Goal: Task Accomplishment & Management: Use online tool/utility

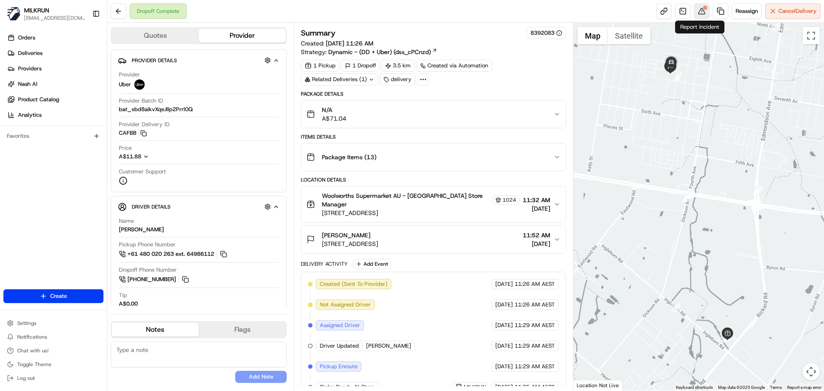
click at [698, 11] on button at bounding box center [701, 10] width 15 height 15
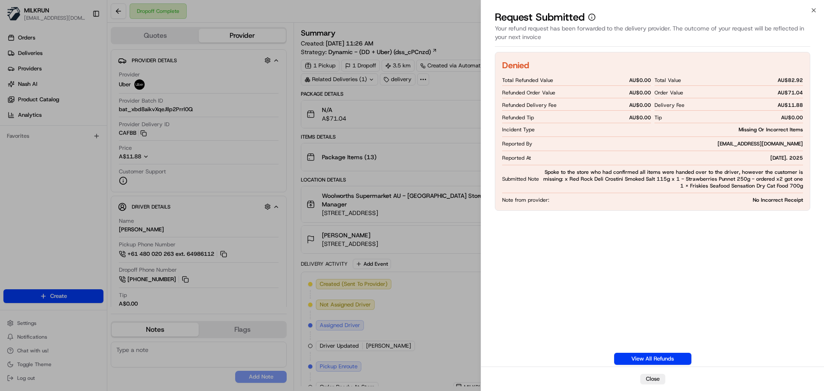
click at [576, 296] on div "Denied Total Refunded Value AU$ 0.00 Refunded Order Value AU$ 0.00 Refunded Del…" at bounding box center [652, 208] width 315 height 313
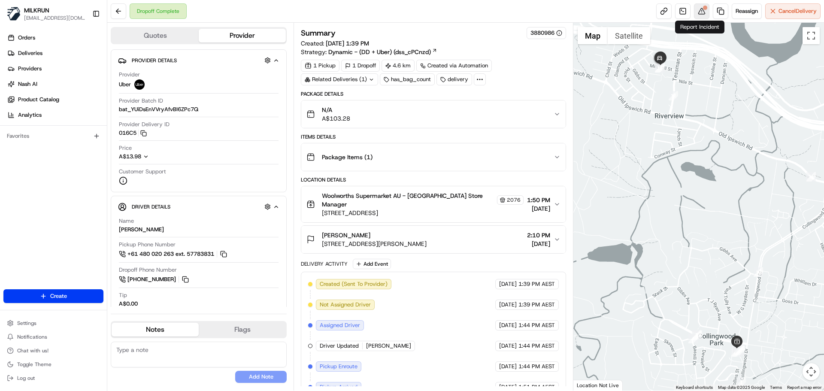
click at [700, 17] on button at bounding box center [701, 10] width 15 height 15
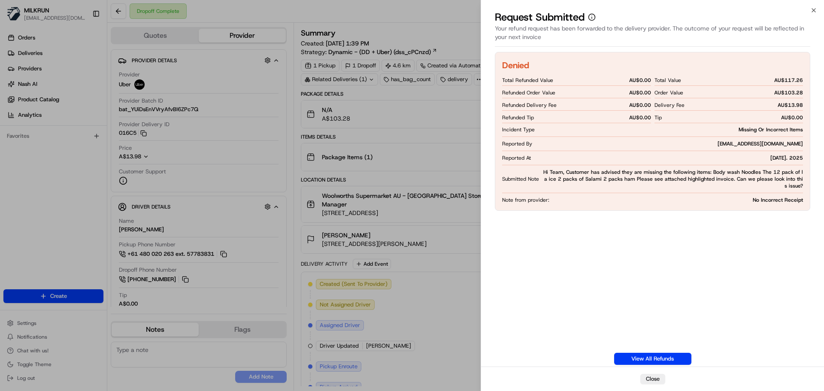
drag, startPoint x: 545, startPoint y: 239, endPoint x: 538, endPoint y: 239, distance: 7.3
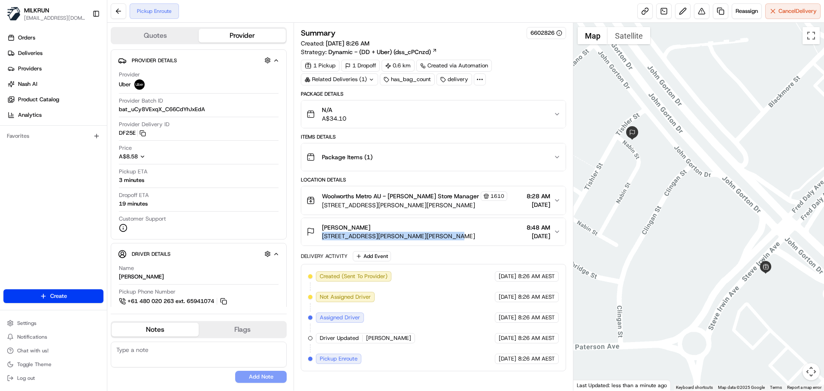
drag, startPoint x: 320, startPoint y: 235, endPoint x: 444, endPoint y: 236, distance: 124.4
click at [444, 236] on div "Mitchell McDermott 60 Tishler Street, Wright, ACT 2611, AU 8:48 AM 25/08/2025" at bounding box center [429, 231] width 247 height 17
copy span "60 Tishler Street, Wright, ACT 2611, AU"
click at [469, 229] on div "Mitchell McDermott 60 Tishler Street, Wright, ACT 2611, AU 8:48 AM 25/08/2025" at bounding box center [429, 231] width 247 height 17
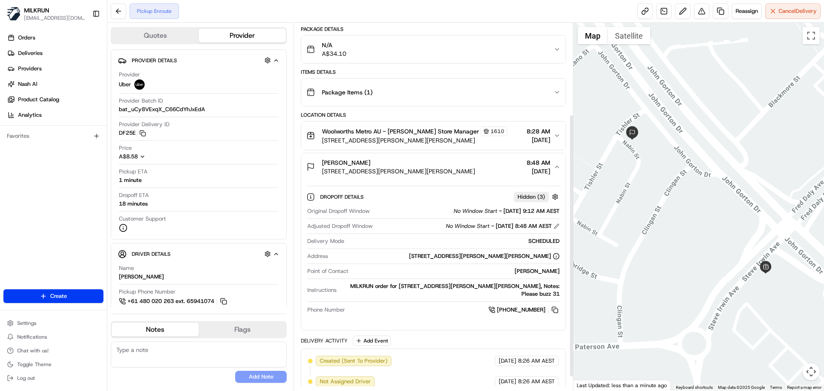
scroll to position [129, 0]
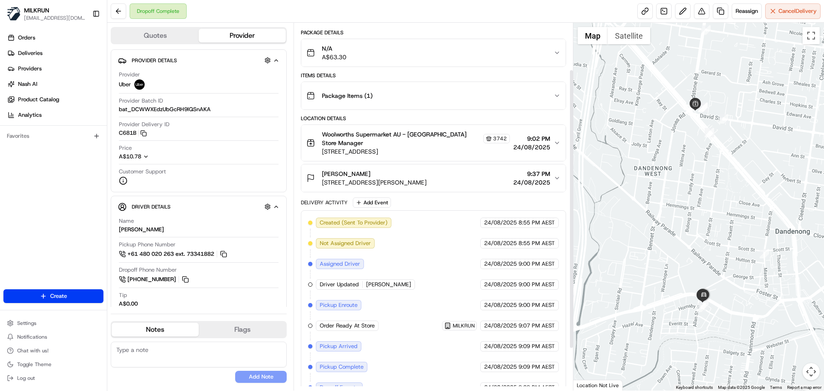
scroll to position [116, 0]
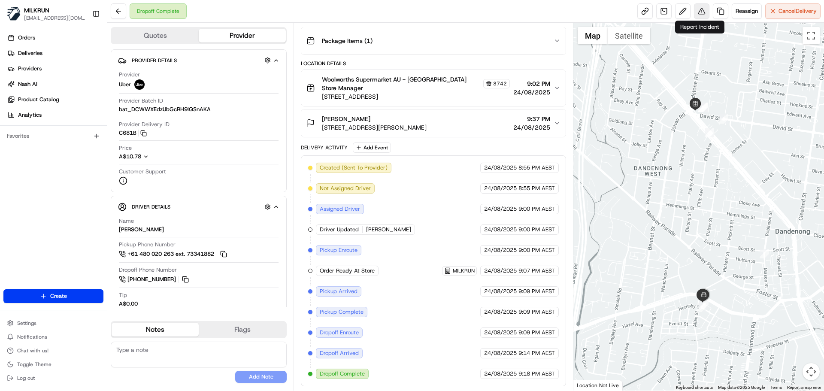
click at [704, 14] on button at bounding box center [701, 10] width 15 height 15
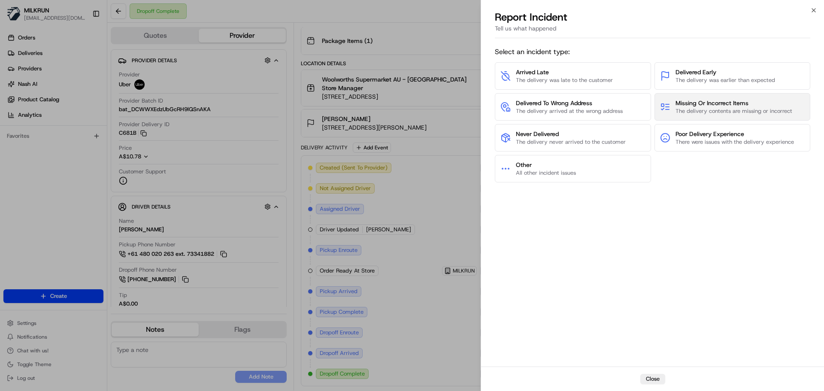
click at [681, 108] on span "The delivery contents are missing or incorrect" at bounding box center [733, 111] width 117 height 8
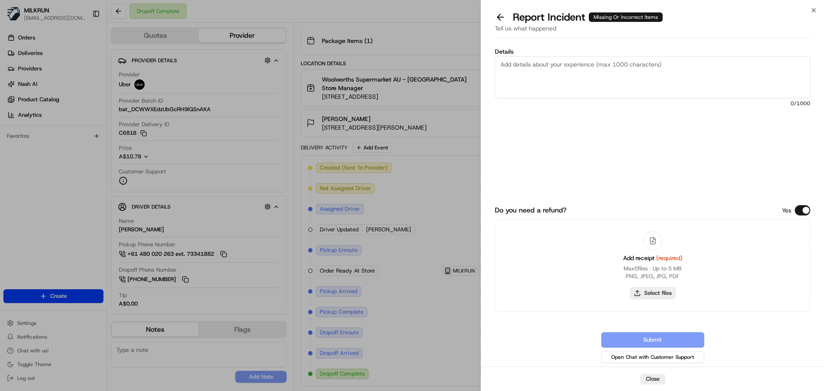
click at [663, 294] on button "Select files" at bounding box center [652, 293] width 45 height 12
type input "C:\fakepath\KD.pdf"
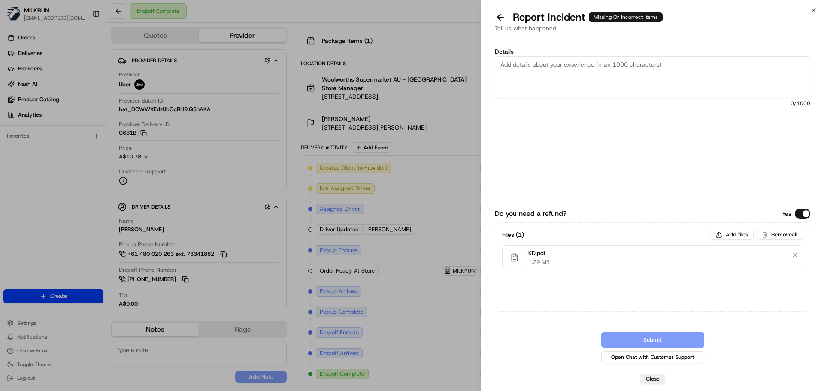
click at [556, 71] on textarea "Details" at bounding box center [652, 77] width 315 height 42
paste textarea "Delivered to the wrong address - please refund + delivery costs."
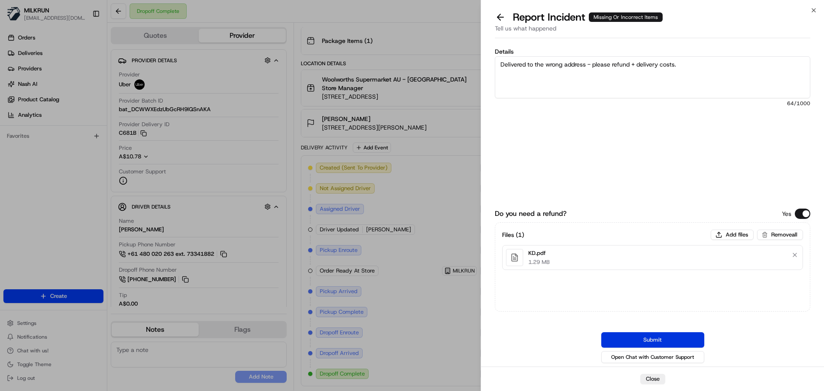
type textarea "Delivered to the wrong address - please refund + delivery costs."
click at [619, 336] on button "Submit" at bounding box center [652, 339] width 103 height 15
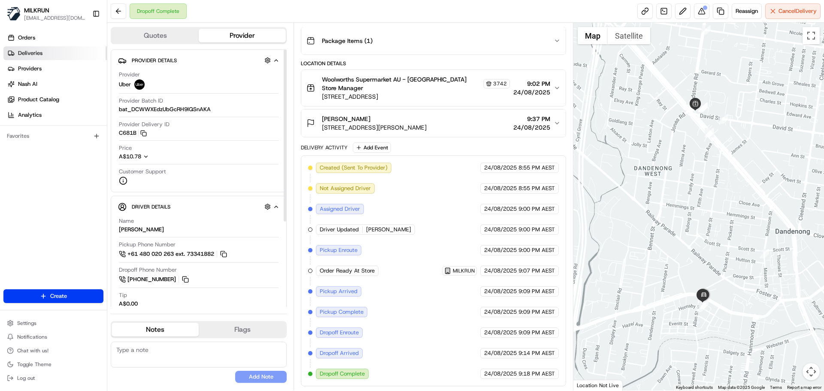
click at [59, 54] on link "Deliveries" at bounding box center [54, 53] width 103 height 14
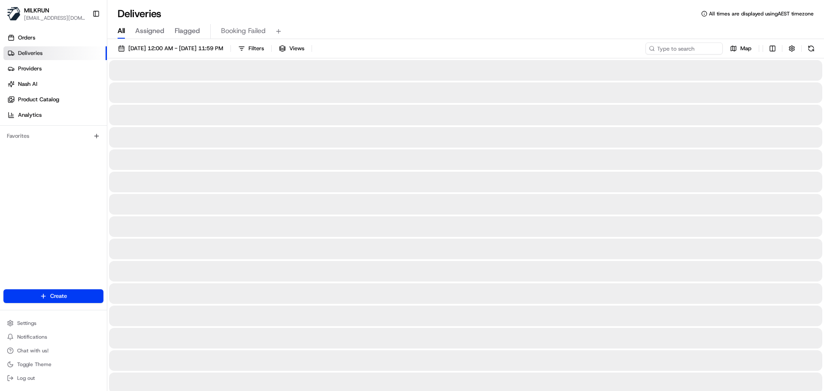
click at [125, 33] on span "All" at bounding box center [121, 31] width 7 height 10
click at [659, 48] on input at bounding box center [671, 48] width 103 height 12
paste input "alice merchant"
type input "alice merchant"
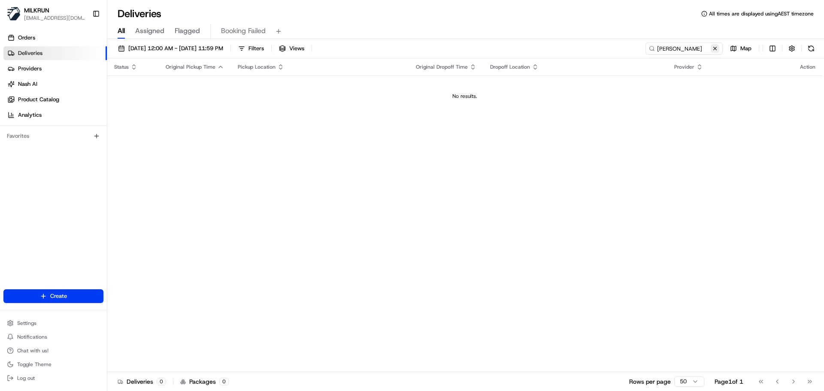
click at [717, 45] on button at bounding box center [715, 48] width 9 height 9
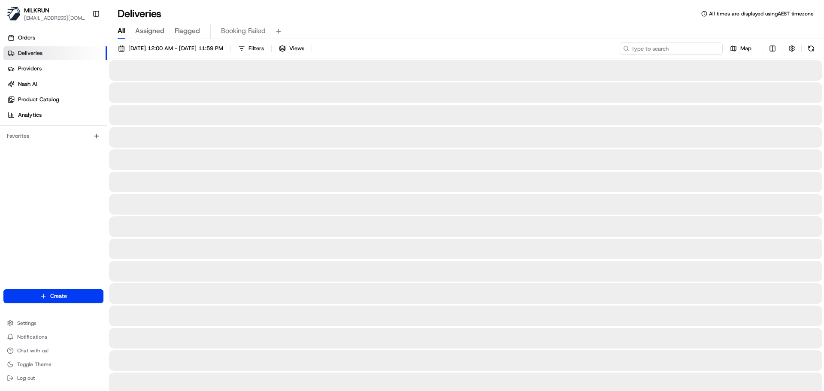
click at [660, 49] on input at bounding box center [671, 48] width 103 height 12
paste input "alice merchant"
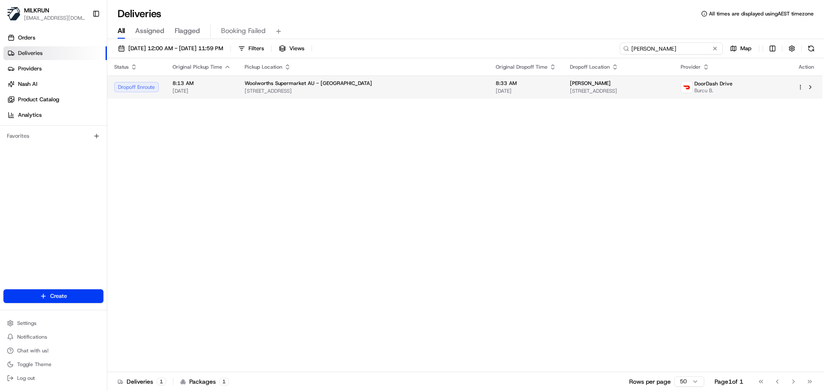
type input "alice merchant"
click at [429, 95] on td "Woolworths Supermarket AU - Neutral Bay Village 1-7 Rangers Rd, Neutral Bay, NS…" at bounding box center [363, 87] width 251 height 23
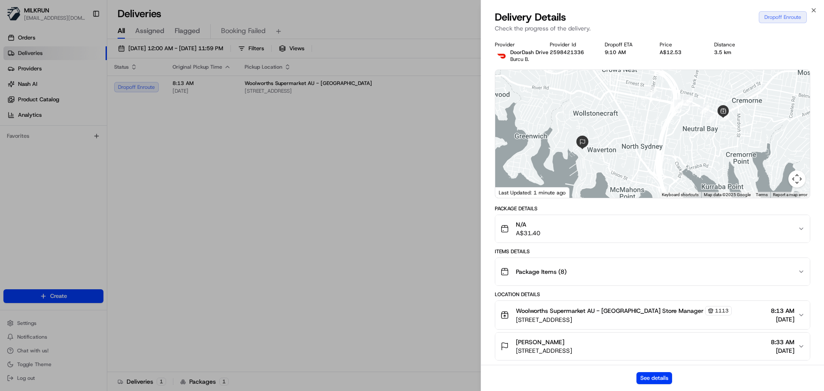
click at [663, 384] on div "See details" at bounding box center [652, 378] width 343 height 26
click at [659, 376] on button "See details" at bounding box center [654, 378] width 36 height 12
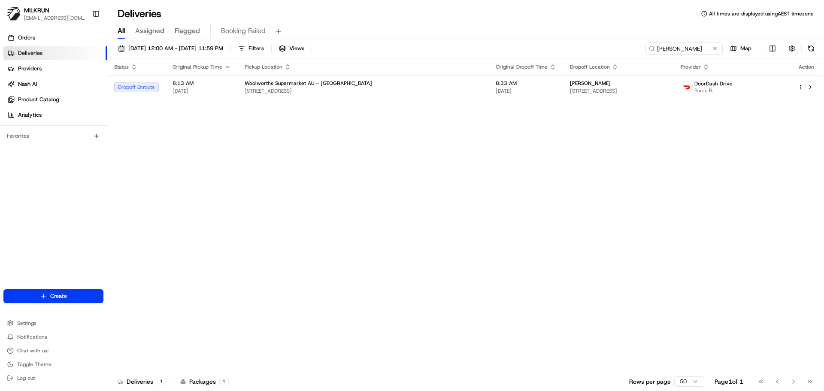
drag, startPoint x: 716, startPoint y: 47, endPoint x: 695, endPoint y: 50, distance: 21.7
click at [715, 47] on button at bounding box center [715, 48] width 9 height 9
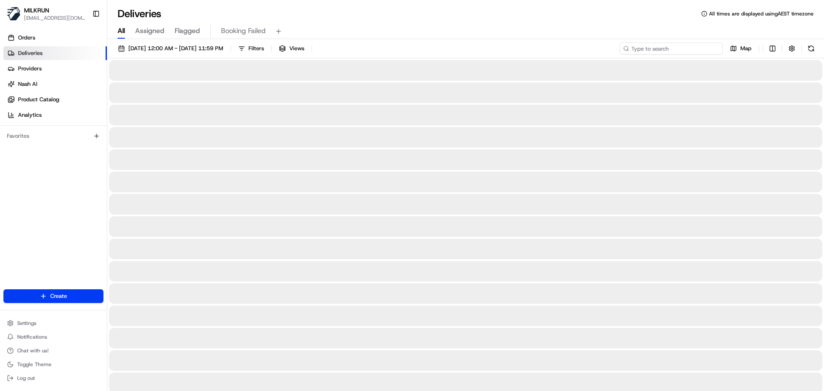
click at [695, 50] on input at bounding box center [671, 48] width 103 height 12
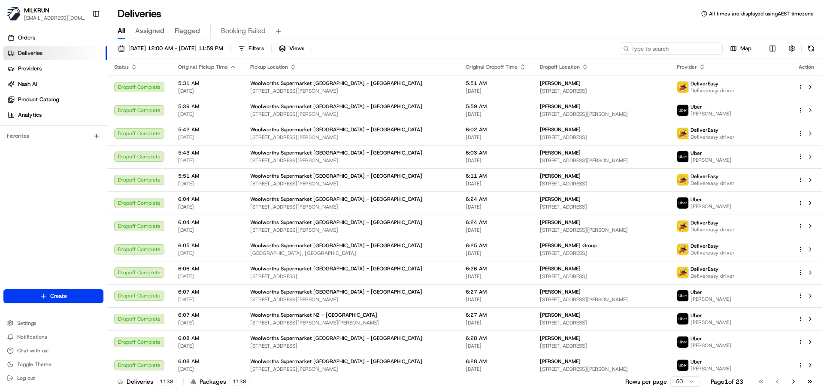
paste input "Dominic S"
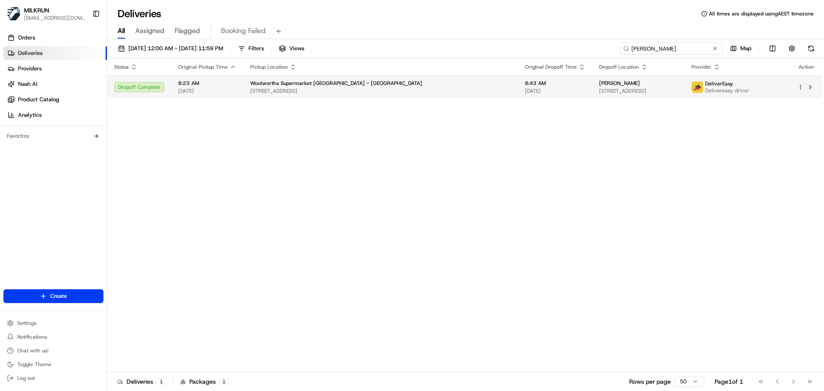
type input "Dominic S"
click at [652, 91] on span "1/181 Portland Road, Remuera, Auckland 1050, NZ" at bounding box center [638, 91] width 78 height 7
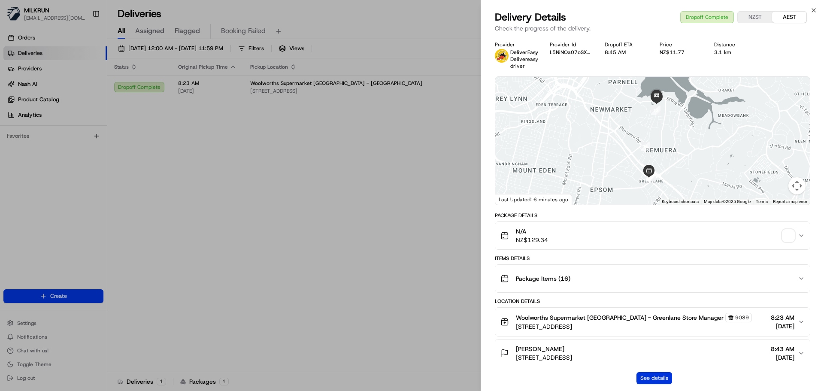
click at [637, 375] on button "See details" at bounding box center [654, 378] width 36 height 12
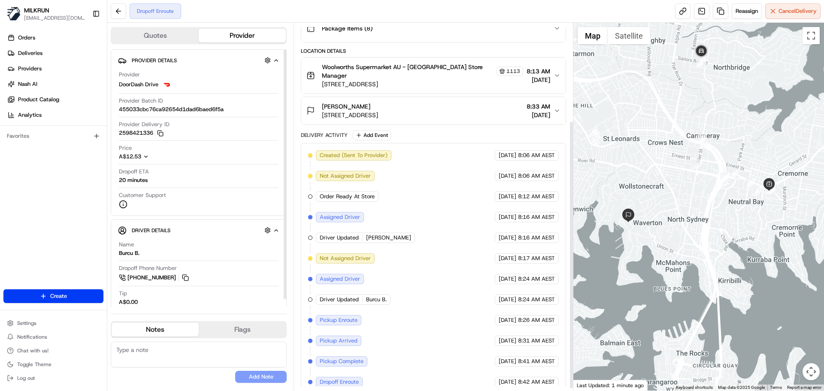
scroll to position [137, 0]
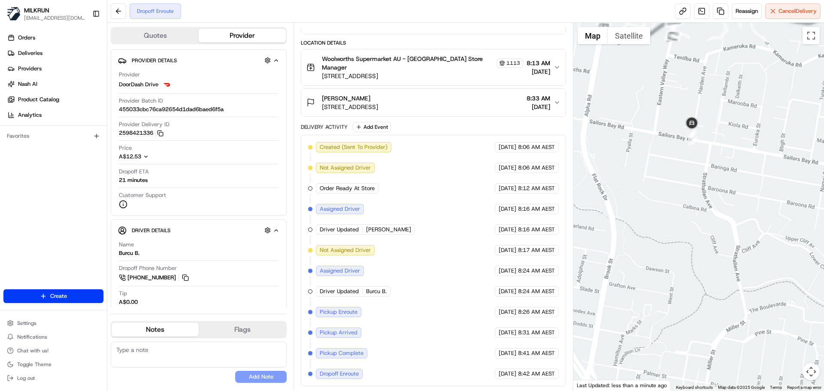
drag, startPoint x: 717, startPoint y: 65, endPoint x: 709, endPoint y: 146, distance: 81.1
click at [709, 146] on div at bounding box center [698, 207] width 251 height 368
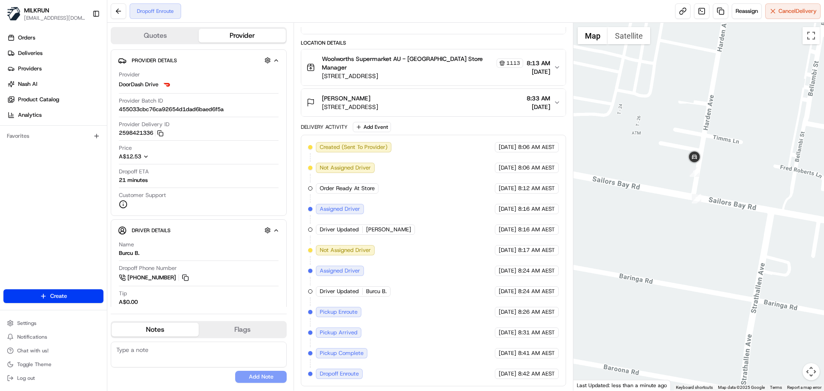
drag, startPoint x: 658, startPoint y: 131, endPoint x: 701, endPoint y: 135, distance: 43.1
click at [701, 135] on div at bounding box center [698, 207] width 251 height 368
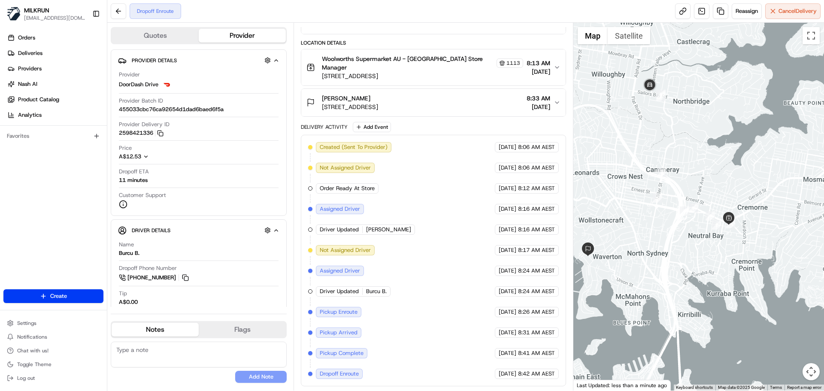
drag, startPoint x: 724, startPoint y: 233, endPoint x: 623, endPoint y: 100, distance: 166.8
click at [623, 100] on div at bounding box center [698, 207] width 251 height 368
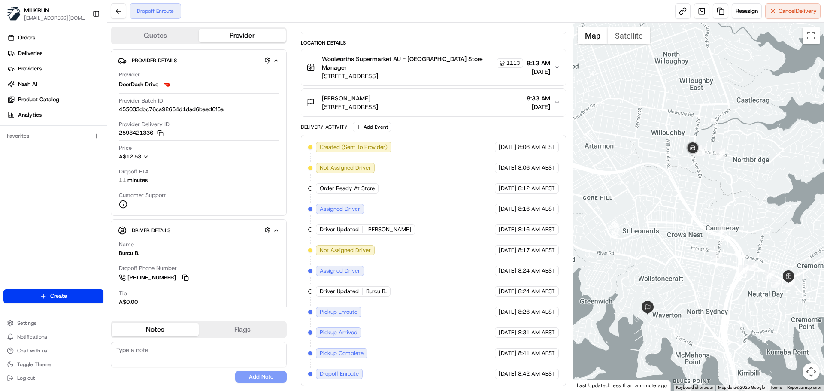
drag, startPoint x: 632, startPoint y: 148, endPoint x: 694, endPoint y: 201, distance: 81.9
click at [694, 201] on div at bounding box center [698, 207] width 251 height 368
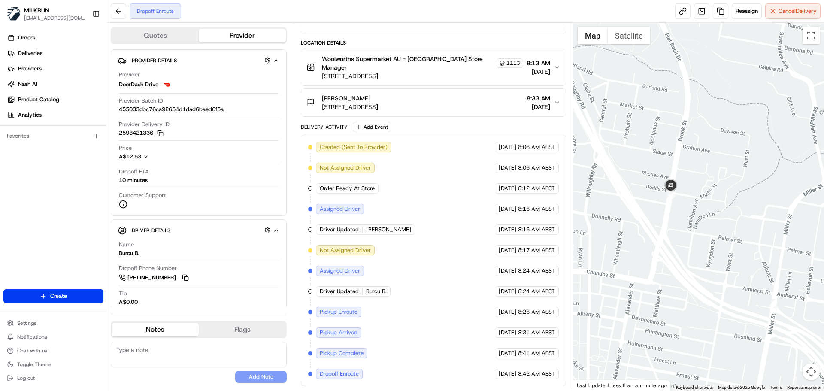
drag, startPoint x: 656, startPoint y: 236, endPoint x: 657, endPoint y: 246, distance: 9.4
click at [657, 246] on div at bounding box center [698, 207] width 251 height 368
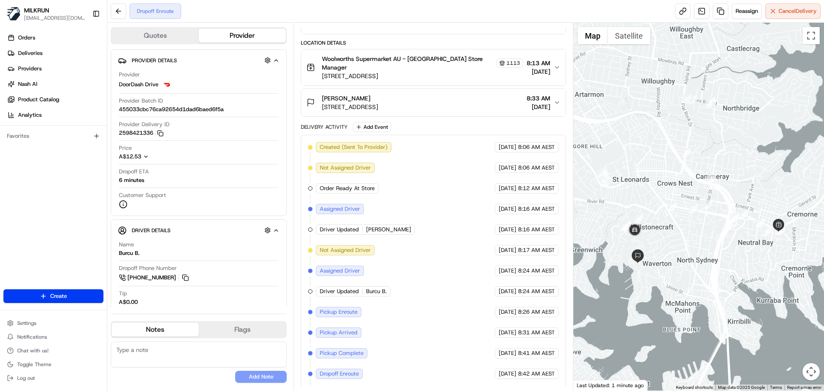
drag, startPoint x: 605, startPoint y: 222, endPoint x: 648, endPoint y: 152, distance: 81.7
click at [649, 153] on div at bounding box center [698, 207] width 251 height 368
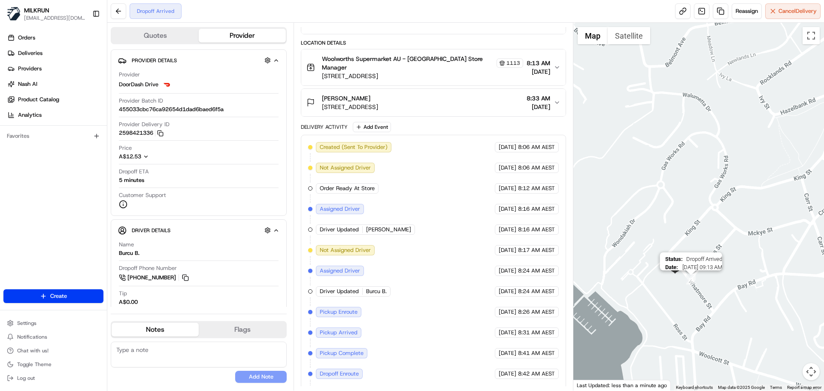
drag, startPoint x: 655, startPoint y: 261, endPoint x: 687, endPoint y: 280, distance: 36.7
click at [687, 280] on img "18" at bounding box center [690, 279] width 9 height 9
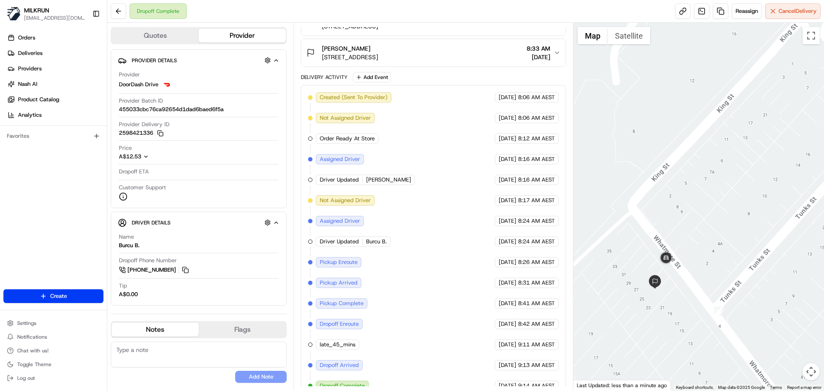
scroll to position [199, 0]
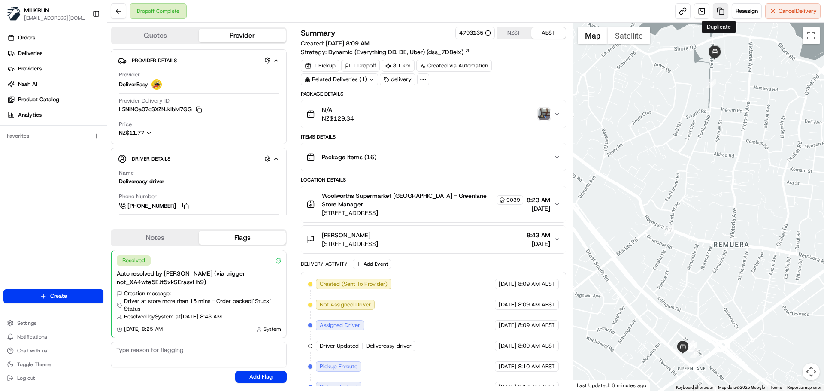
click at [714, 12] on link at bounding box center [720, 10] width 15 height 15
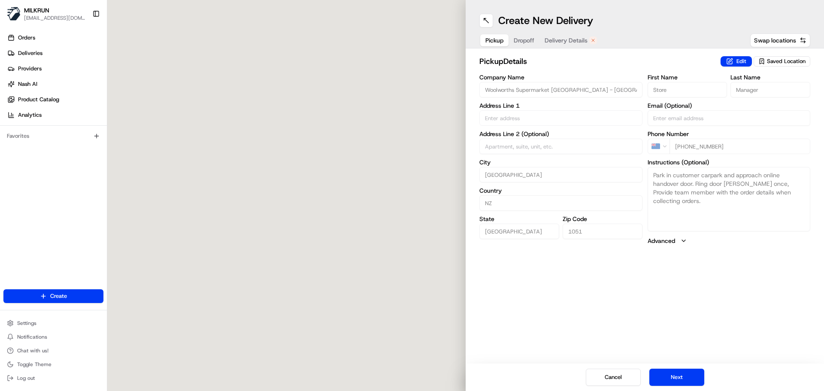
type input "[STREET_ADDRESS]"
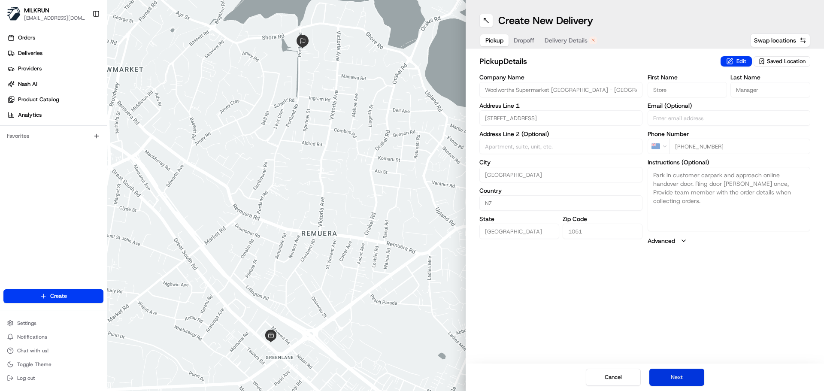
click at [665, 378] on button "Next" at bounding box center [676, 377] width 55 height 17
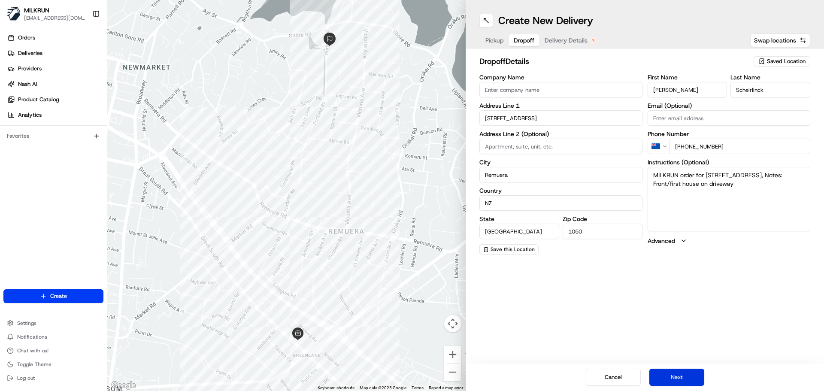
click at [665, 378] on button "Next" at bounding box center [676, 377] width 55 height 17
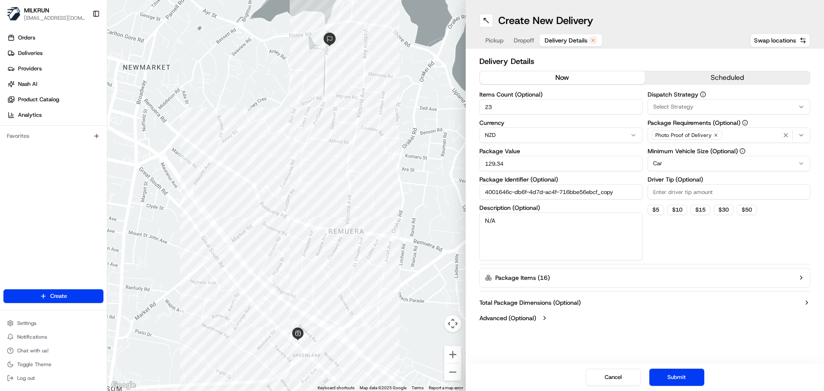
click at [565, 76] on button "now" at bounding box center [562, 77] width 165 height 13
click at [659, 374] on button "Submit" at bounding box center [676, 377] width 55 height 17
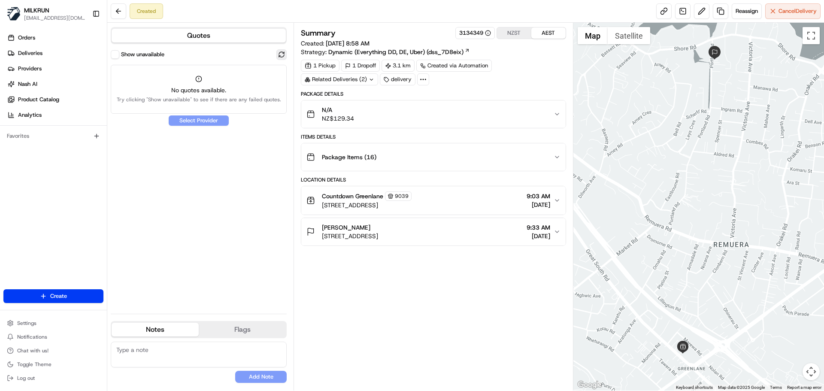
click at [285, 51] on button at bounding box center [281, 54] width 10 height 10
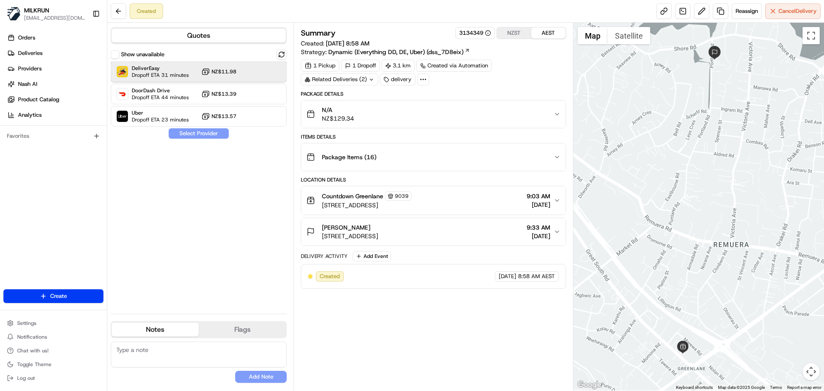
click at [266, 77] on div "DeliverEasy Dropoff ETA 31 minutes NZ$11.98" at bounding box center [199, 71] width 176 height 21
click at [204, 136] on button "Assign Provider" at bounding box center [198, 133] width 61 height 10
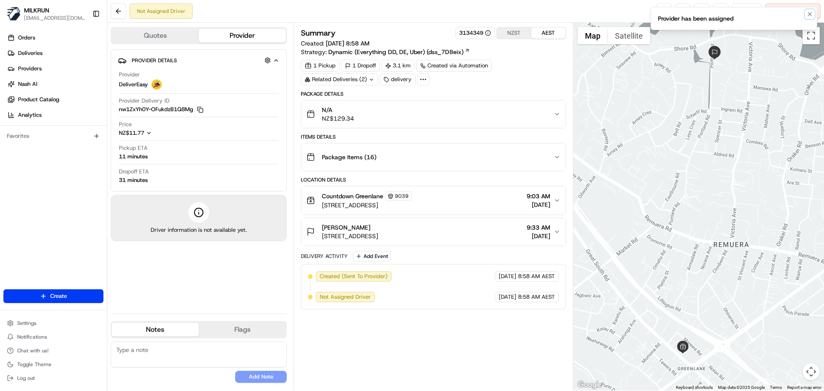
drag, startPoint x: 809, startPoint y: 16, endPoint x: 726, endPoint y: 38, distance: 86.0
click at [810, 16] on icon "Notifications (F8)" at bounding box center [809, 14] width 7 height 7
copy span "[PERSON_NAME]"
drag, startPoint x: 384, startPoint y: 229, endPoint x: 312, endPoint y: 220, distance: 73.1
click at [312, 220] on button "[PERSON_NAME] [STREET_ADDRESS] 9:33 AM [DATE]" at bounding box center [433, 231] width 264 height 27
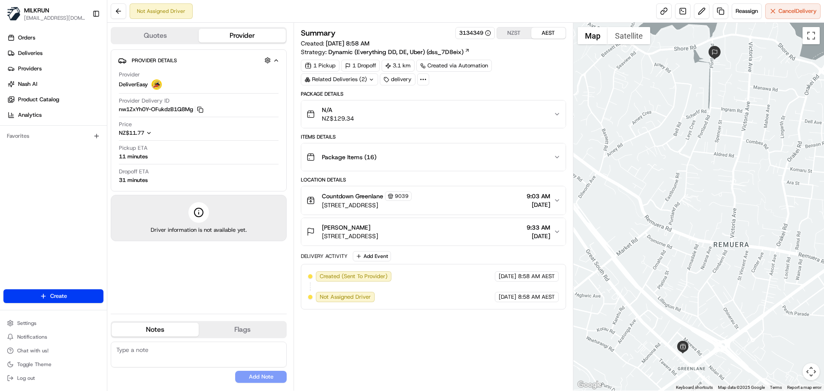
click at [652, 12] on div "Not Assigned Driver Reassign Cancel Delivery" at bounding box center [465, 11] width 717 height 23
click at [657, 9] on link at bounding box center [663, 10] width 15 height 15
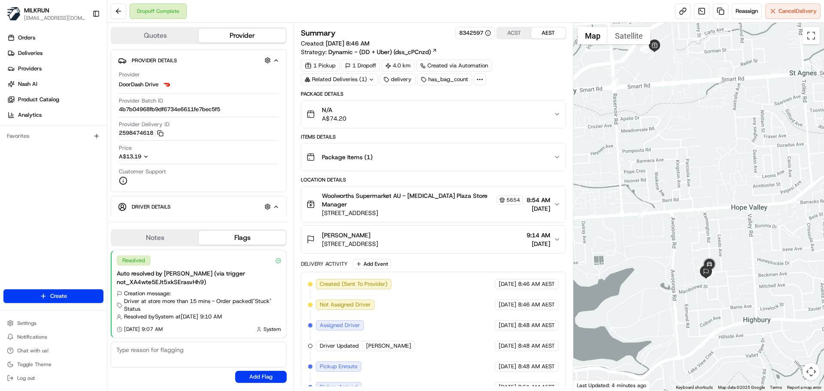
drag, startPoint x: 714, startPoint y: 249, endPoint x: 676, endPoint y: 175, distance: 83.1
click at [676, 175] on div at bounding box center [698, 207] width 251 height 368
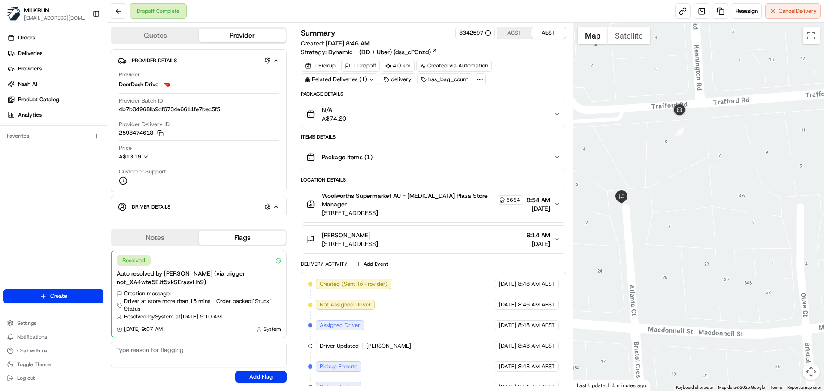
drag, startPoint x: 625, startPoint y: 148, endPoint x: 617, endPoint y: 100, distance: 48.8
click at [617, 100] on div at bounding box center [698, 207] width 251 height 368
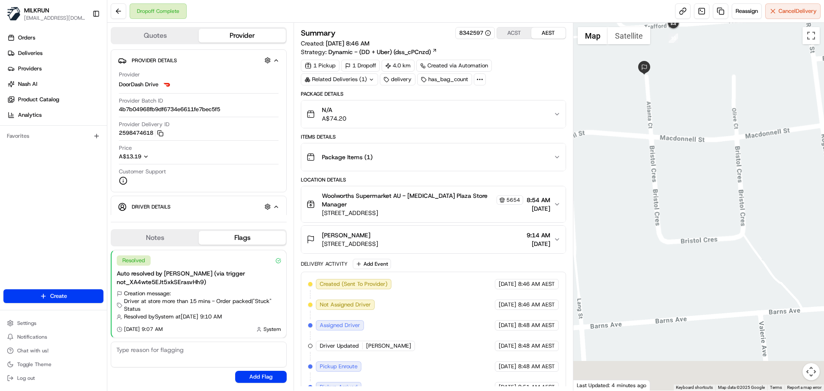
drag, startPoint x: 659, startPoint y: 228, endPoint x: 671, endPoint y: 88, distance: 141.2
click at [671, 88] on div at bounding box center [698, 207] width 251 height 368
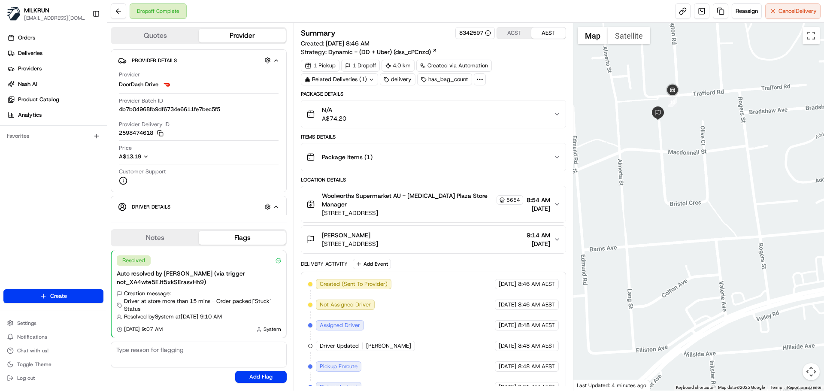
drag, startPoint x: 674, startPoint y: 119, endPoint x: 673, endPoint y: 159, distance: 39.9
click at [673, 159] on div at bounding box center [698, 207] width 251 height 368
click at [366, 230] on button "Colleen Archbold 5 Atlanta Ct, Highbury, SA 5089, AU 9:14 AM 25/08/2025" at bounding box center [433, 239] width 264 height 27
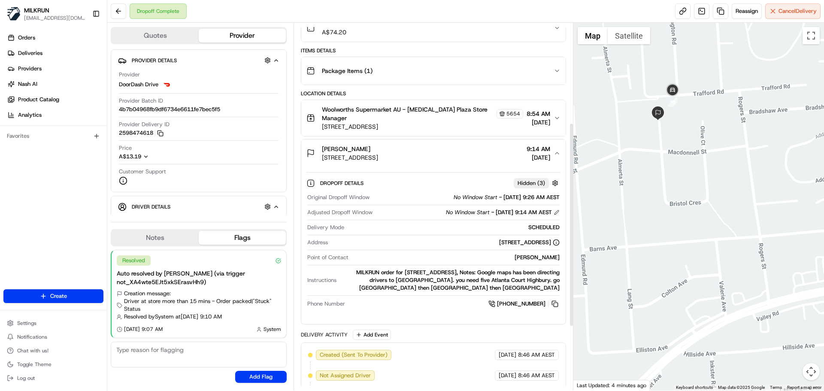
scroll to position [215, 0]
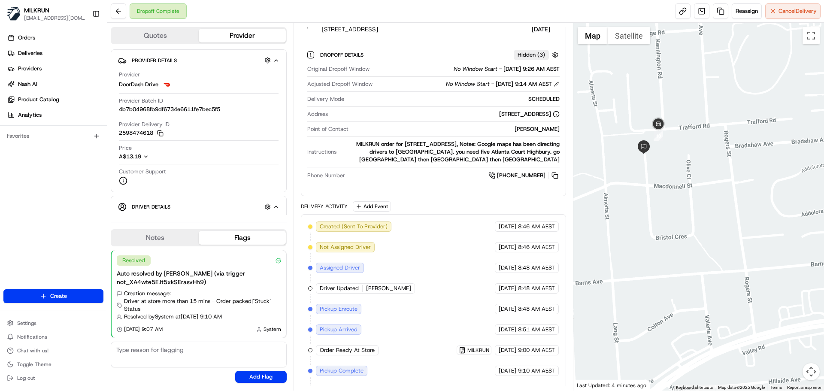
drag, startPoint x: 662, startPoint y: 122, endPoint x: 667, endPoint y: 189, distance: 66.6
click at [667, 189] on div at bounding box center [698, 207] width 251 height 368
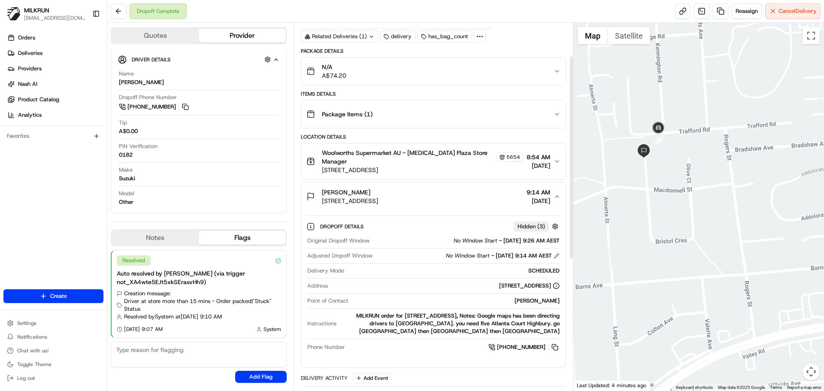
scroll to position [86, 0]
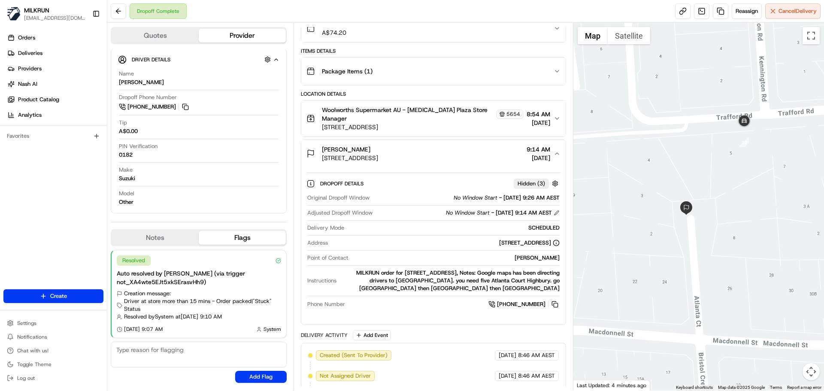
drag, startPoint x: 674, startPoint y: 144, endPoint x: 654, endPoint y: 153, distance: 21.7
click at [654, 153] on div at bounding box center [698, 207] width 251 height 368
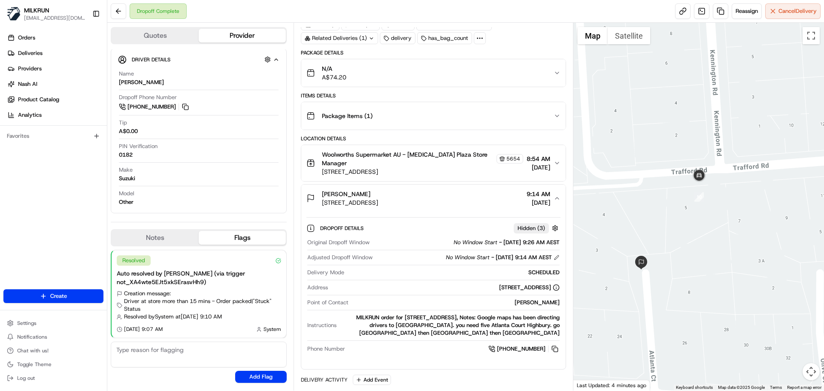
scroll to position [0, 0]
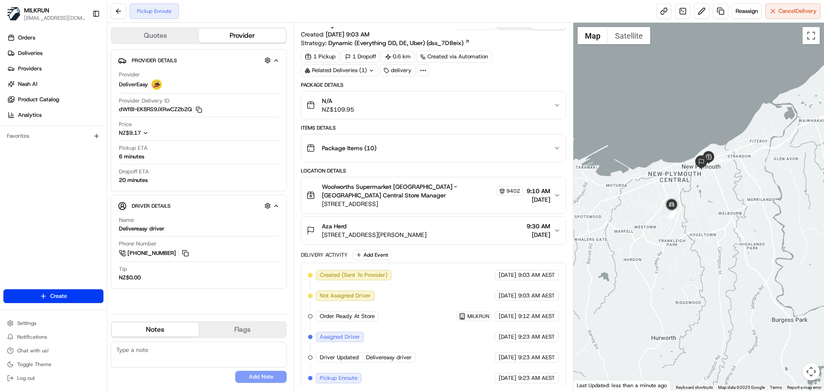
scroll to position [13, 0]
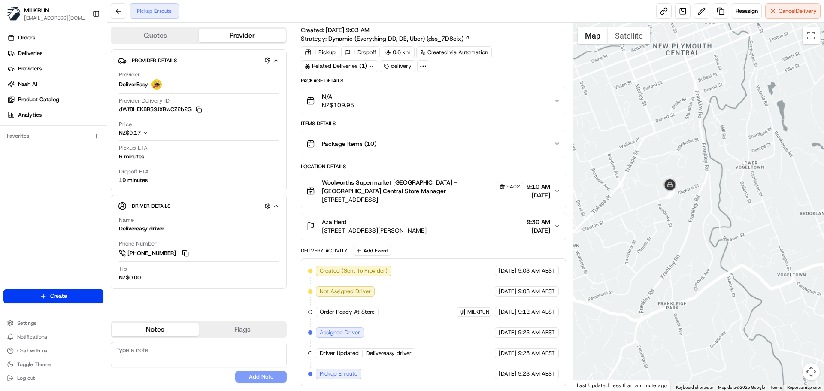
drag, startPoint x: 694, startPoint y: 224, endPoint x: 630, endPoint y: 138, distance: 107.1
click at [630, 138] on div at bounding box center [698, 207] width 251 height 368
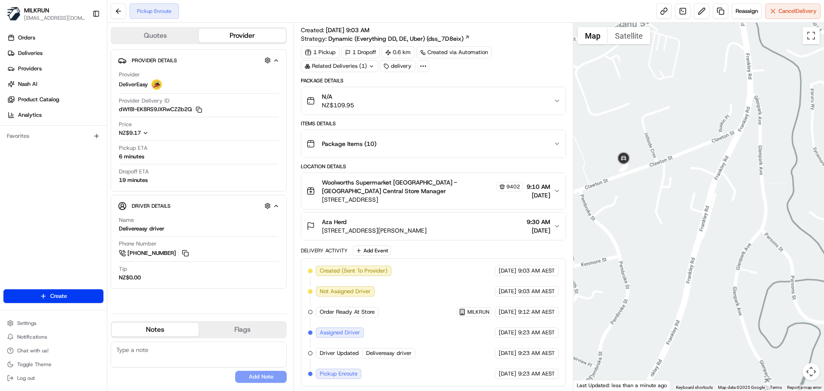
drag, startPoint x: 640, startPoint y: 169, endPoint x: 685, endPoint y: 224, distance: 70.1
click at [685, 224] on div at bounding box center [698, 207] width 251 height 368
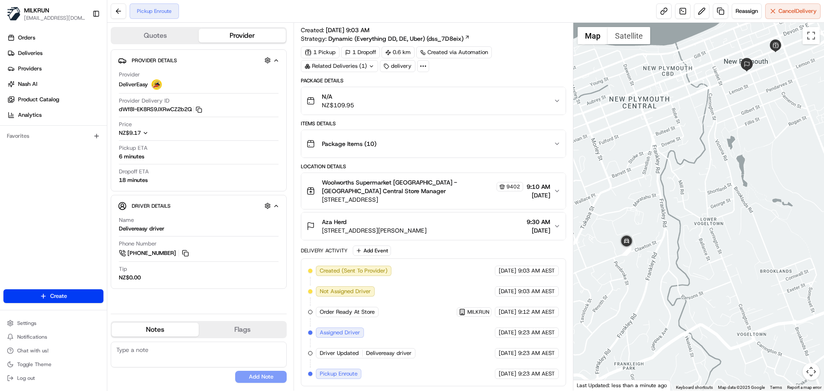
drag, startPoint x: 768, startPoint y: 144, endPoint x: 649, endPoint y: 230, distance: 146.8
click at [648, 231] on div at bounding box center [698, 207] width 251 height 368
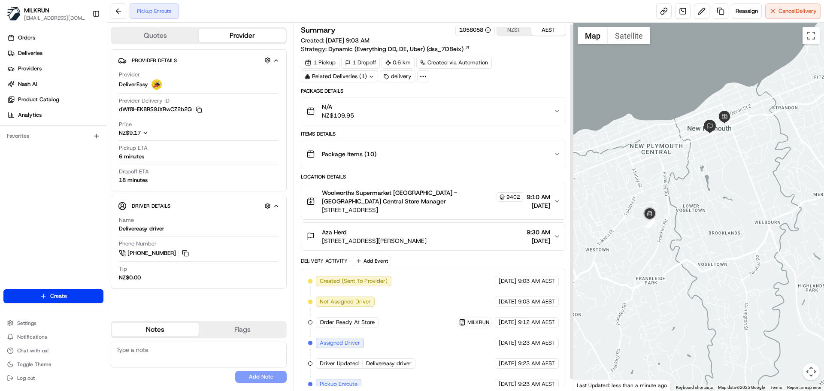
scroll to position [0, 0]
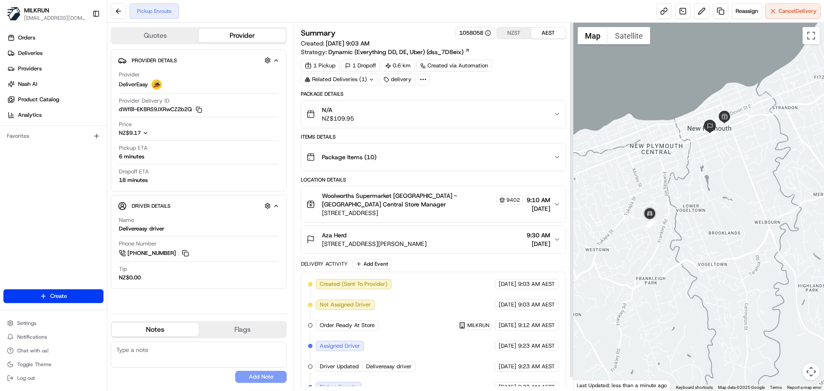
click at [514, 34] on button "NZST" at bounding box center [514, 32] width 34 height 11
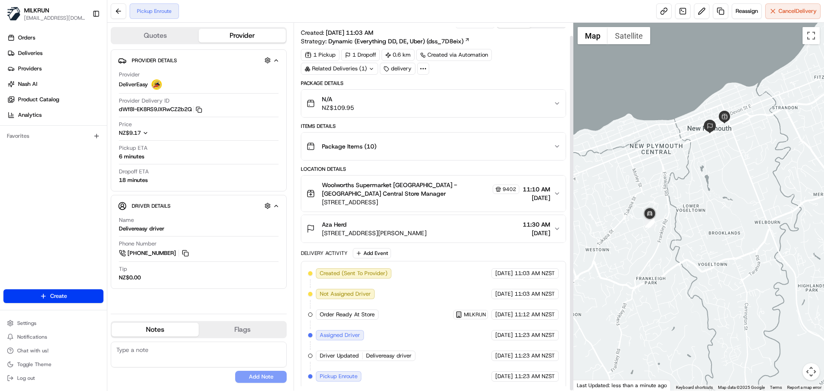
scroll to position [13, 0]
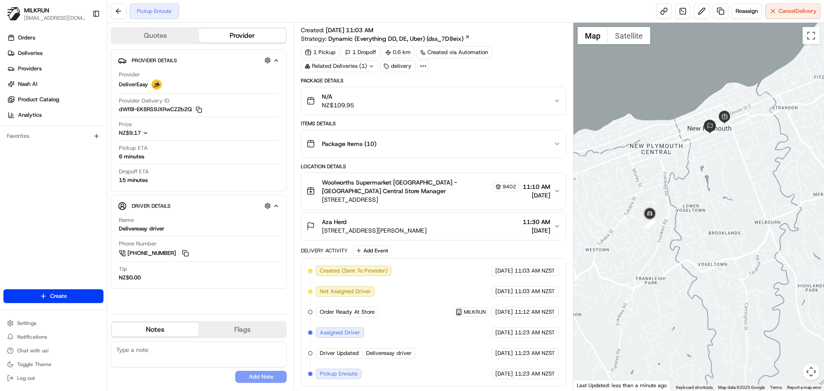
click at [803, 20] on div "Pickup Enroute Reassign Cancel Delivery" at bounding box center [465, 11] width 717 height 23
click at [800, 11] on span "Cancel Delivery" at bounding box center [797, 11] width 38 height 8
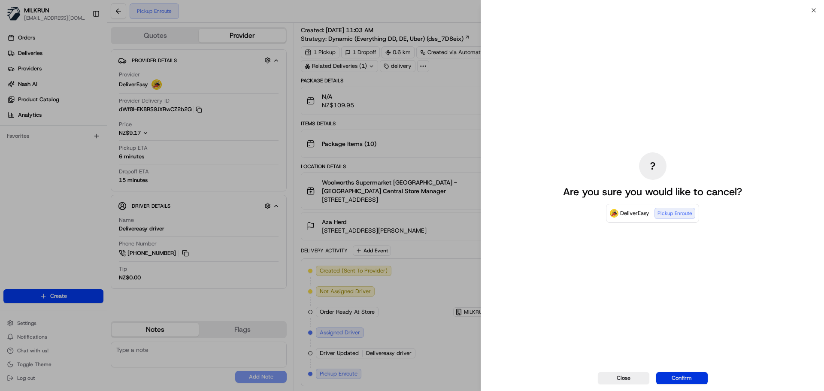
click at [684, 382] on button "Confirm" at bounding box center [681, 378] width 51 height 12
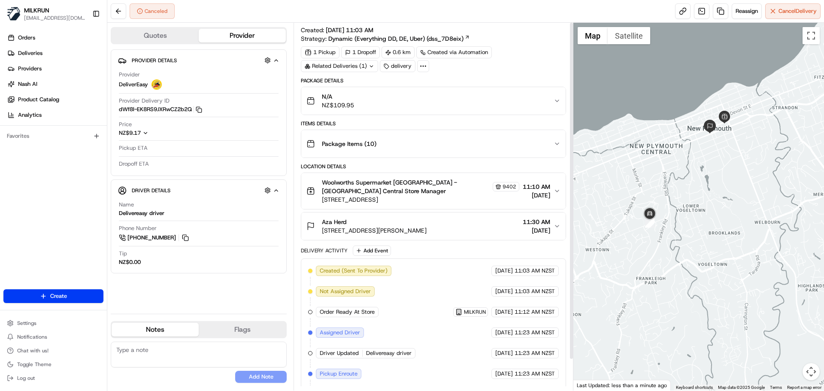
scroll to position [0, 0]
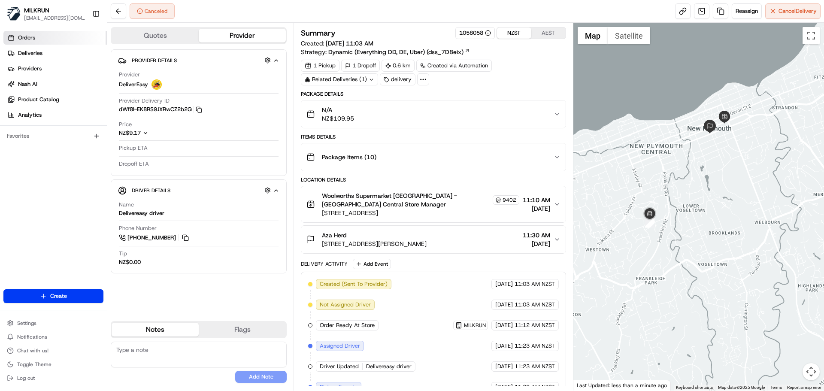
click at [85, 44] on link "Orders" at bounding box center [54, 38] width 103 height 14
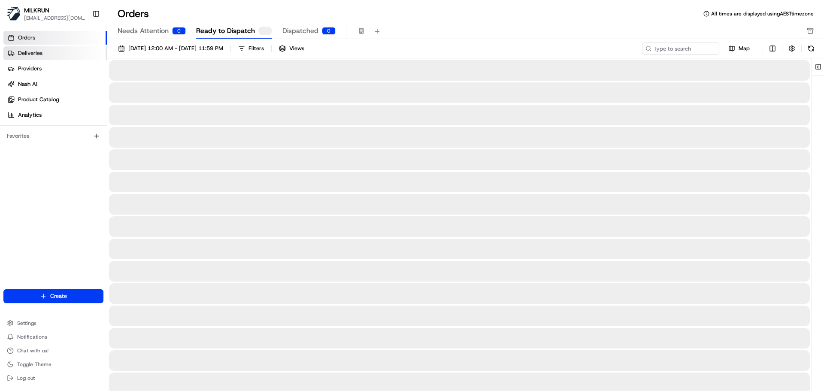
click at [59, 50] on link "Deliveries" at bounding box center [54, 53] width 103 height 14
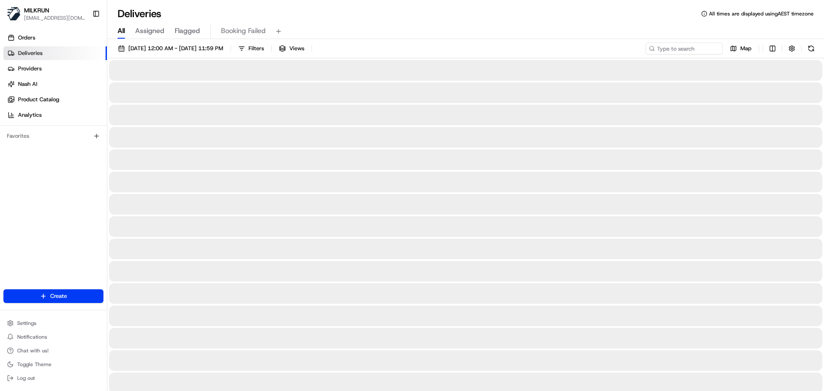
click at [122, 29] on span "All" at bounding box center [121, 31] width 7 height 10
click at [709, 53] on input at bounding box center [671, 48] width 103 height 12
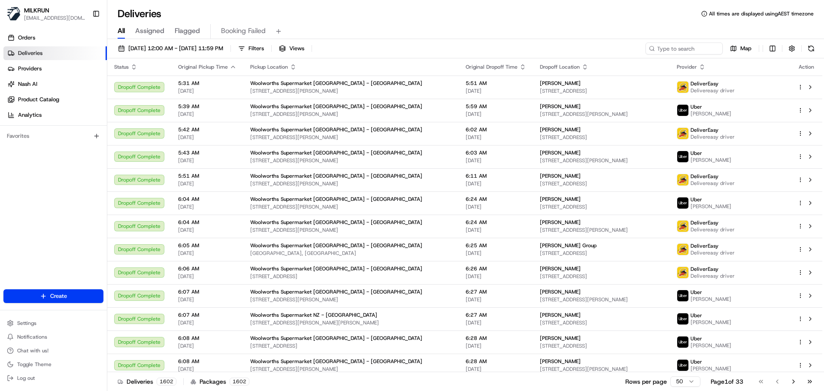
click at [638, 42] on div "25/08/2025 12:00 AM - 25/08/2025 11:59 PM Filters Views Map Status Original Pic…" at bounding box center [465, 216] width 717 height 354
click at [654, 47] on icon at bounding box center [652, 48] width 6 height 6
click at [670, 47] on input at bounding box center [671, 48] width 103 height 12
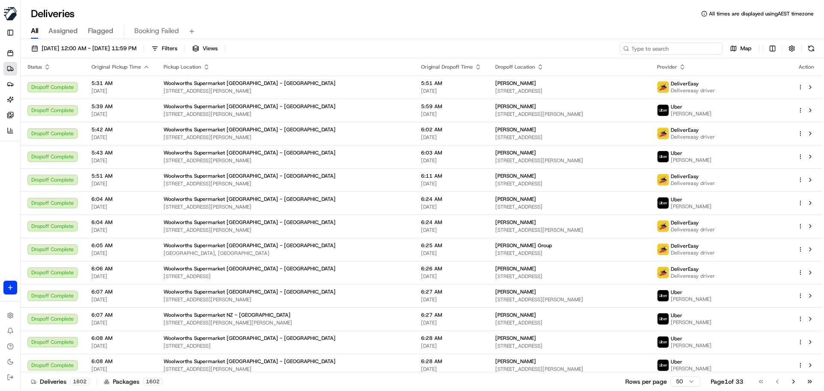
click at [670, 47] on input at bounding box center [671, 48] width 103 height 12
paste input "Colleen Archbold"
type input "Colleen Archbold"
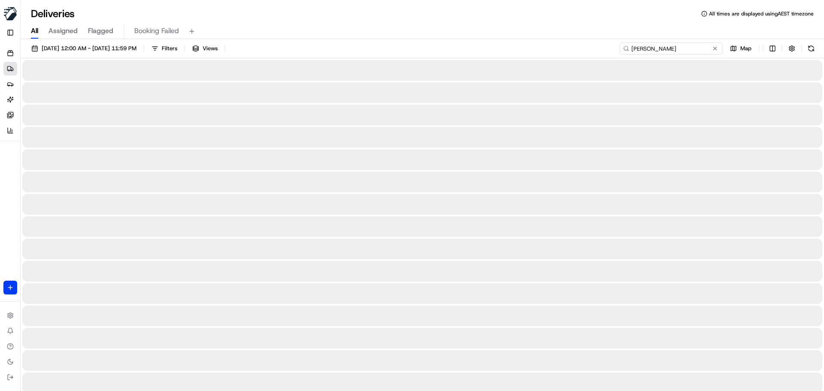
drag, startPoint x: 676, startPoint y: 48, endPoint x: 467, endPoint y: 46, distance: 208.5
click at [467, 46] on div "25/08/2025 12:00 AM - 25/08/2025 11:59 PM Filters Views Colleen Archbold Map" at bounding box center [422, 50] width 803 height 16
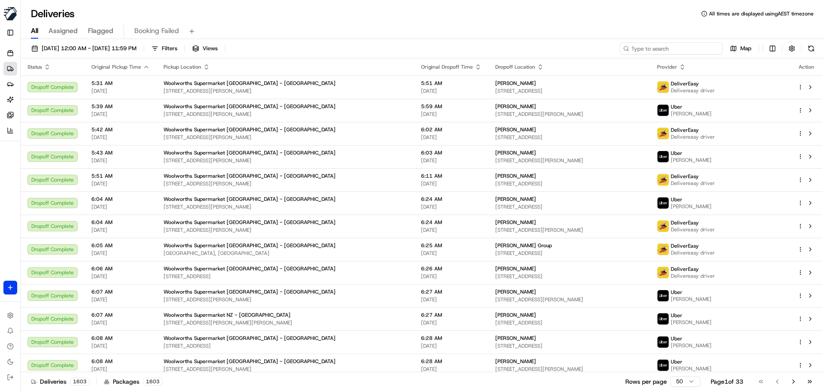
click at [676, 49] on input at bounding box center [671, 48] width 103 height 12
paste input "New Plymouth Centra"
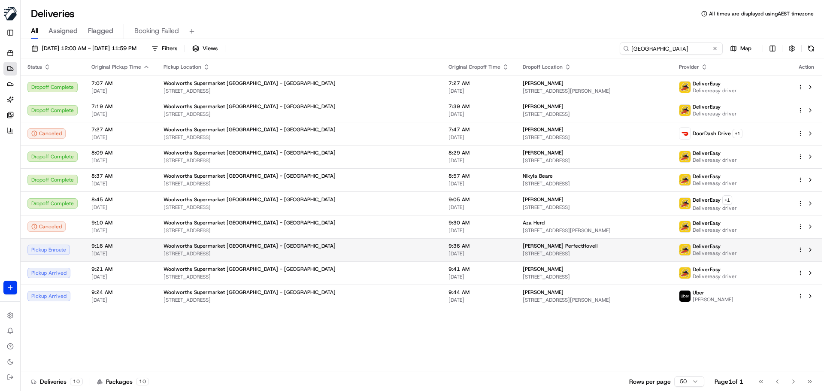
type input "New Plymouth Central"
click at [347, 255] on td "Woolworths Supermarket NZ - New Plymouth Central 174 Courtenay St, New Plymouth…" at bounding box center [299, 249] width 285 height 23
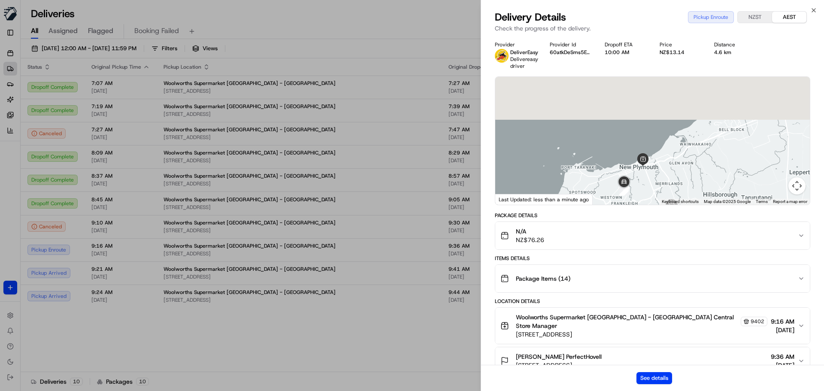
drag, startPoint x: 640, startPoint y: 141, endPoint x: 644, endPoint y: 189, distance: 48.7
click at [644, 189] on div at bounding box center [652, 141] width 314 height 128
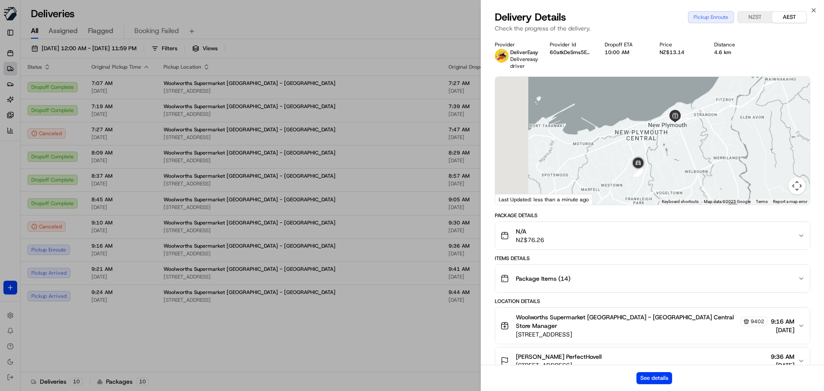
drag, startPoint x: 641, startPoint y: 180, endPoint x: 677, endPoint y: 142, distance: 52.2
click at [677, 142] on div at bounding box center [652, 141] width 314 height 128
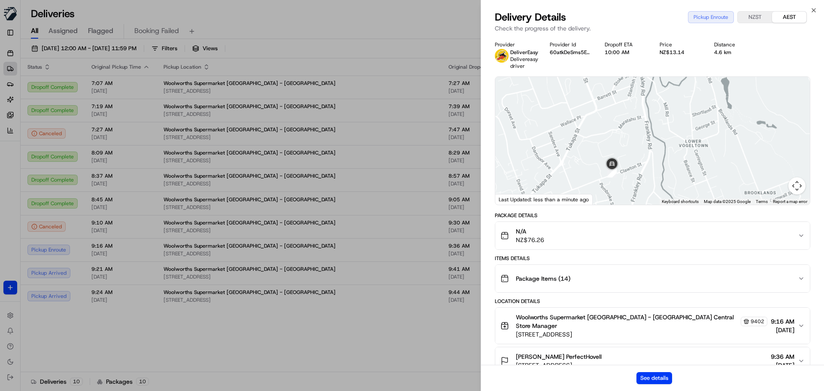
drag, startPoint x: 664, startPoint y: 145, endPoint x: 661, endPoint y: 164, distance: 19.5
click at [661, 164] on div at bounding box center [652, 141] width 314 height 128
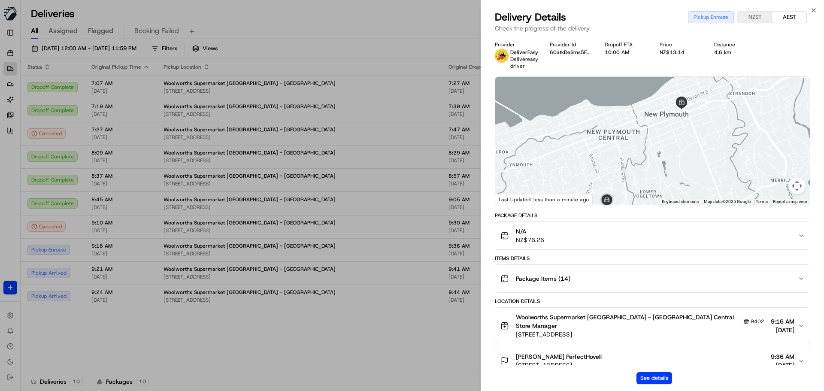
drag, startPoint x: 676, startPoint y: 130, endPoint x: 645, endPoint y: 168, distance: 49.7
click at [645, 168] on div at bounding box center [652, 141] width 314 height 128
drag, startPoint x: 329, startPoint y: 330, endPoint x: 355, endPoint y: 303, distance: 37.9
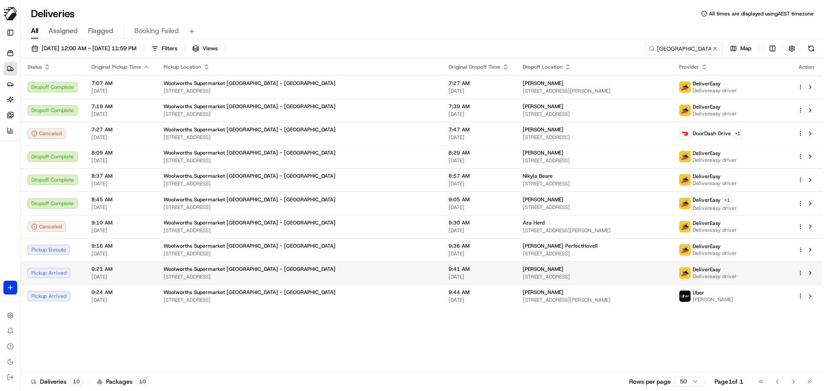
click at [312, 272] on div "Woolworths Supermarket NZ - New Plymouth Central" at bounding box center [298, 269] width 271 height 7
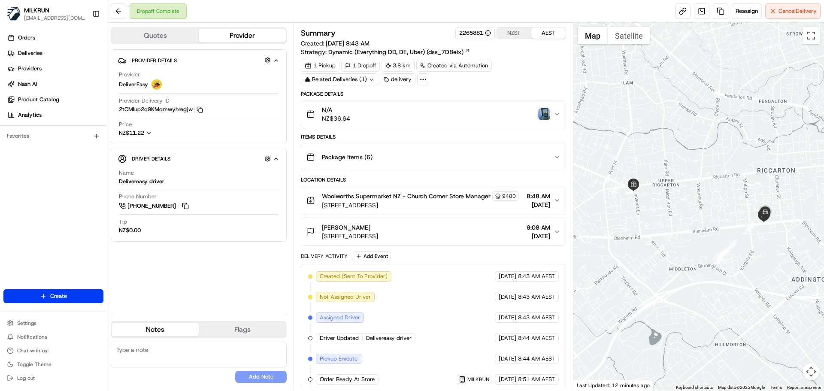
click at [542, 117] on img "button" at bounding box center [544, 114] width 12 height 12
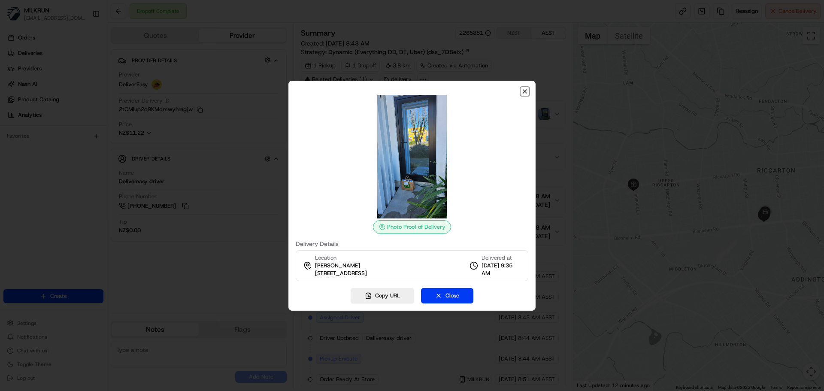
click at [525, 93] on icon "button" at bounding box center [524, 91] width 7 height 7
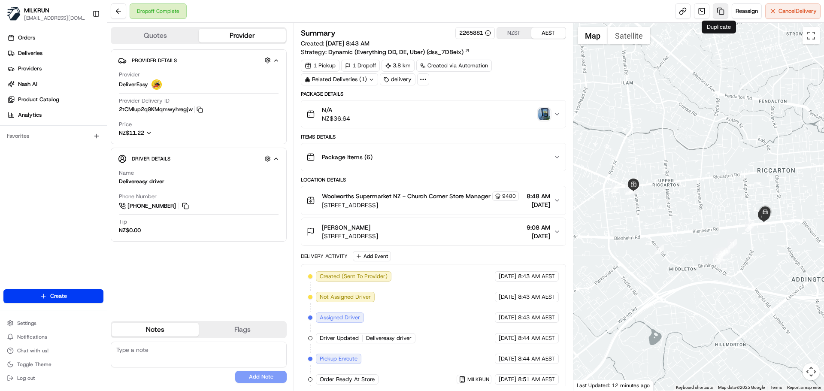
click at [722, 14] on link at bounding box center [720, 10] width 15 height 15
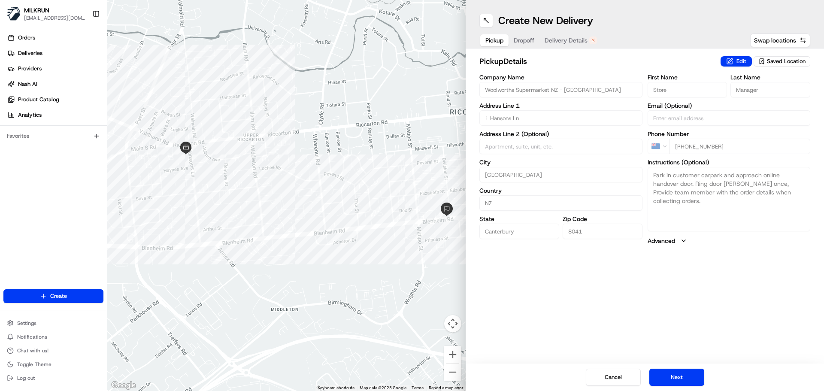
click at [529, 44] on span "Dropoff" at bounding box center [524, 40] width 21 height 9
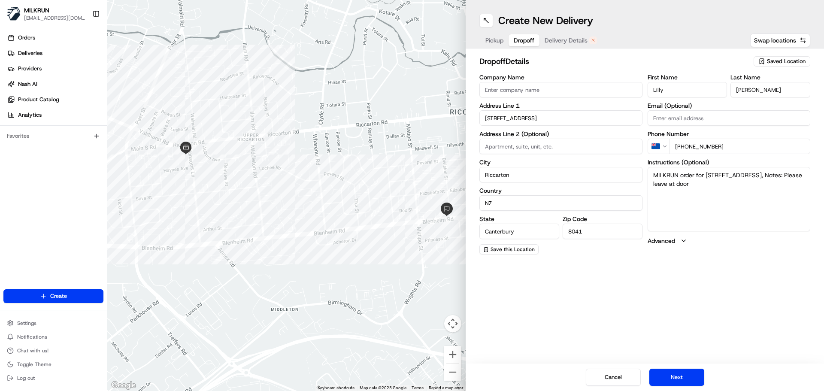
click at [553, 39] on span "Delivery Details" at bounding box center [565, 40] width 43 height 9
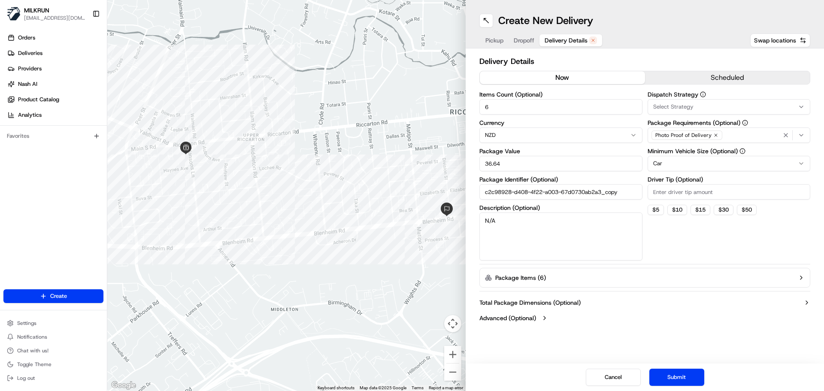
click at [554, 74] on button "now" at bounding box center [562, 77] width 165 height 13
click at [680, 374] on button "Submit" at bounding box center [676, 377] width 55 height 17
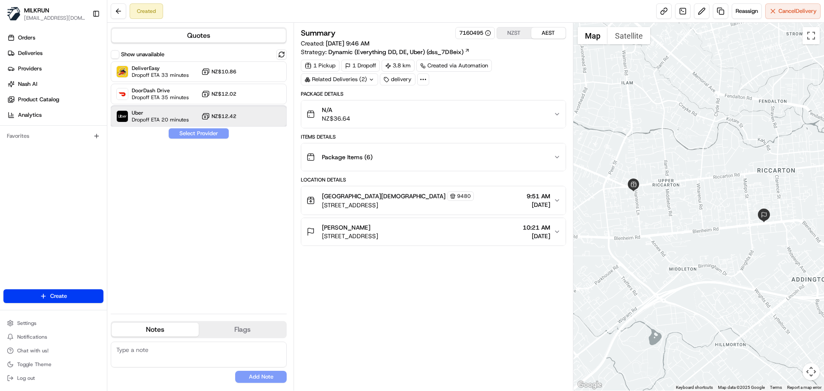
click at [271, 120] on div "Uber Dropoff ETA 20 minutes NZ$12.42" at bounding box center [199, 116] width 176 height 21
click at [194, 136] on button "Assign Provider" at bounding box center [198, 133] width 61 height 10
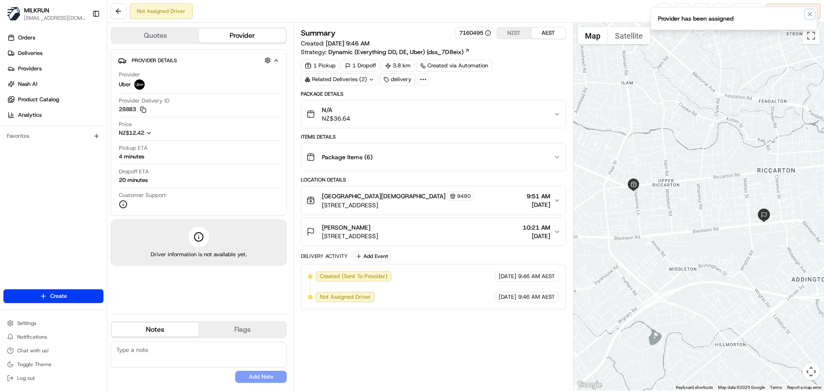
click at [808, 15] on icon "Notifications (F8)" at bounding box center [809, 14] width 7 height 7
click at [664, 12] on link at bounding box center [663, 10] width 15 height 15
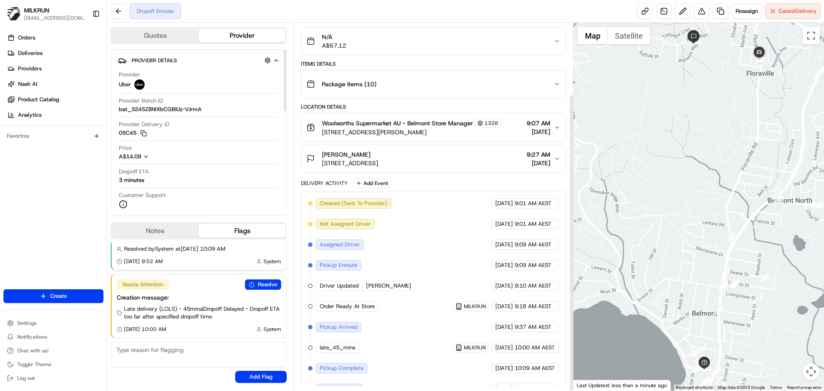
scroll to position [88, 0]
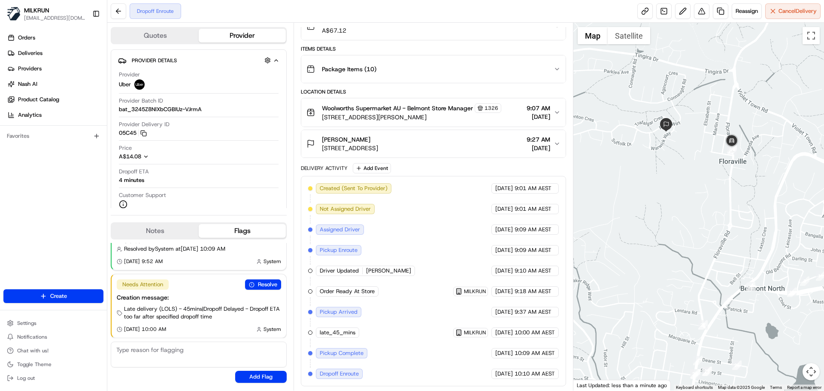
drag, startPoint x: 679, startPoint y: 95, endPoint x: 638, endPoint y: 209, distance: 121.7
click at [638, 209] on div at bounding box center [698, 207] width 251 height 368
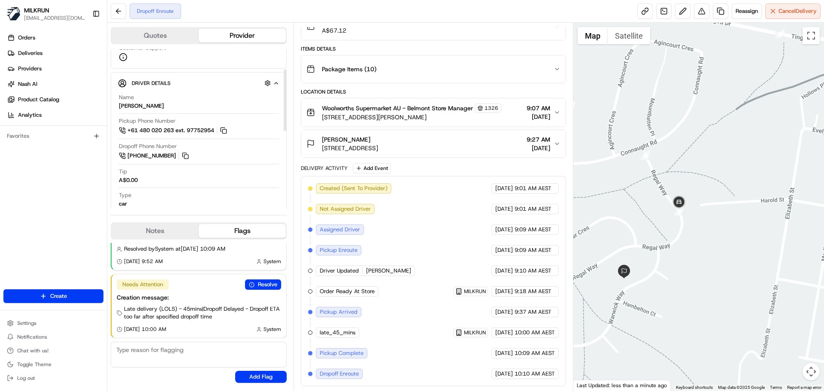
scroll to position [36, 0]
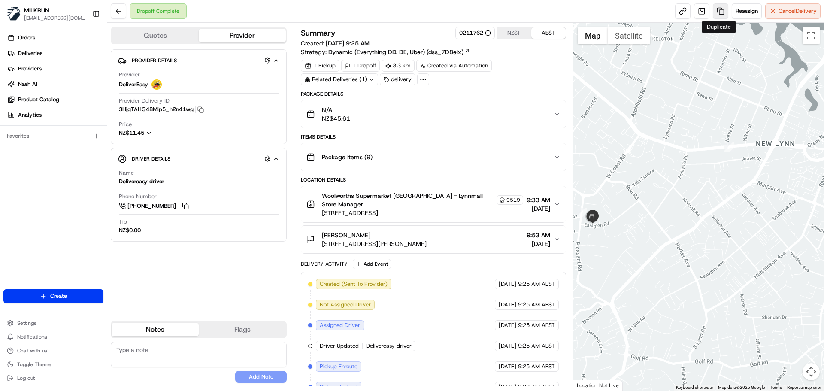
click at [719, 15] on link at bounding box center [720, 10] width 15 height 15
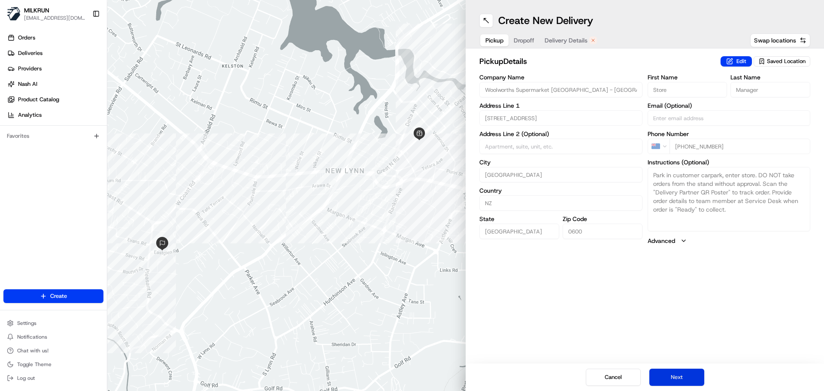
click at [676, 376] on button "Next" at bounding box center [676, 377] width 55 height 17
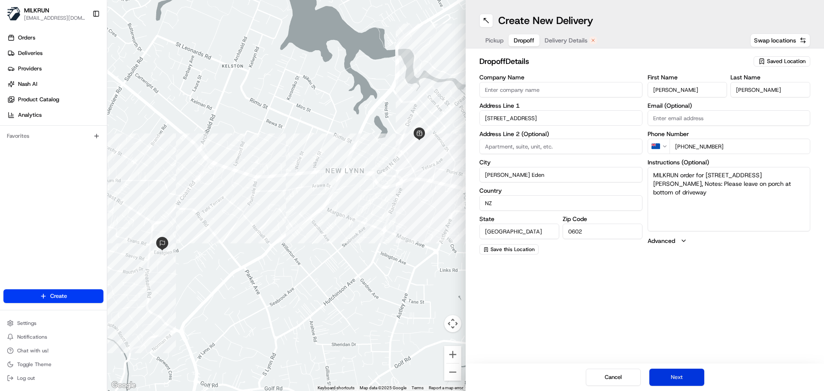
click at [676, 376] on button "Next" at bounding box center [676, 377] width 55 height 17
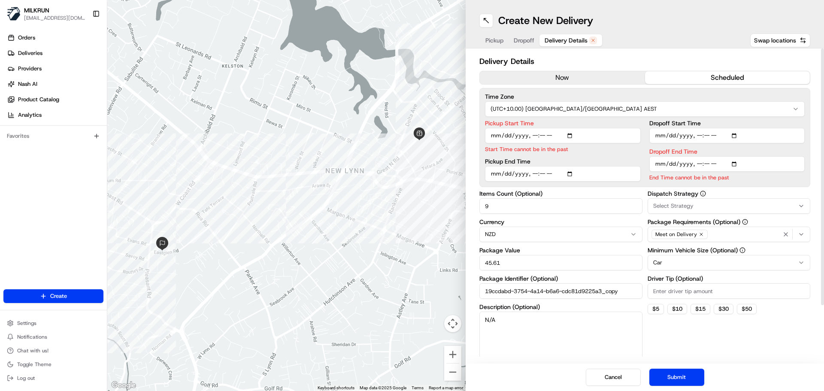
click at [541, 78] on button "now" at bounding box center [562, 77] width 165 height 13
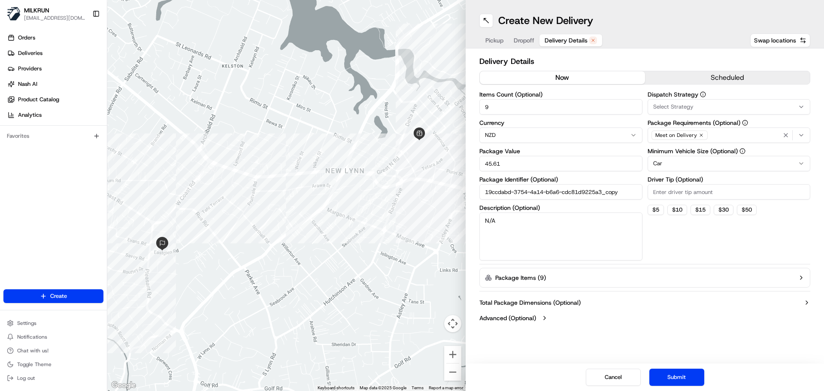
click at [686, 366] on div "Cancel Submit" at bounding box center [645, 376] width 358 height 27
click at [682, 374] on button "Submit" at bounding box center [676, 377] width 55 height 17
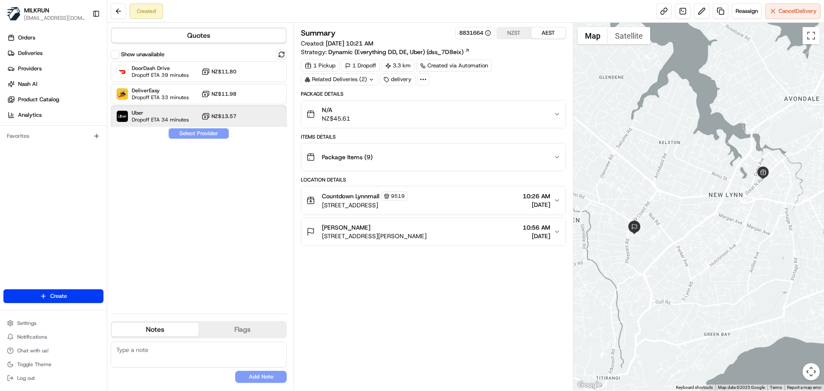
click at [251, 120] on div "Uber Dropoff ETA 34 minutes NZ$13.57" at bounding box center [199, 116] width 176 height 21
click at [266, 95] on div "DeliverEasy Dropoff ETA 33 minutes NZ$11.98" at bounding box center [199, 94] width 176 height 21
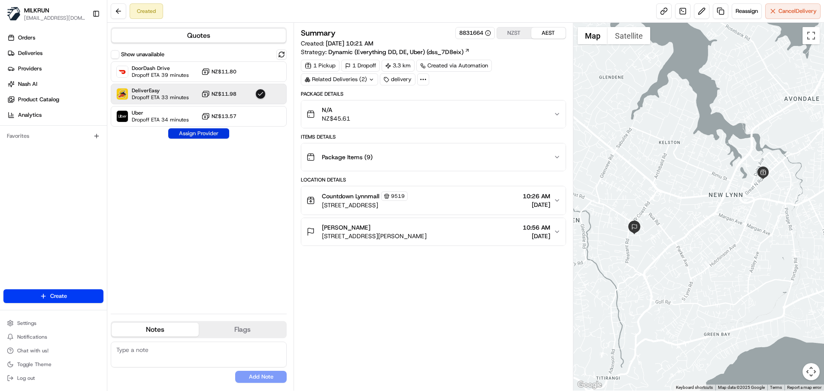
click at [214, 133] on button "Assign Provider" at bounding box center [198, 133] width 61 height 10
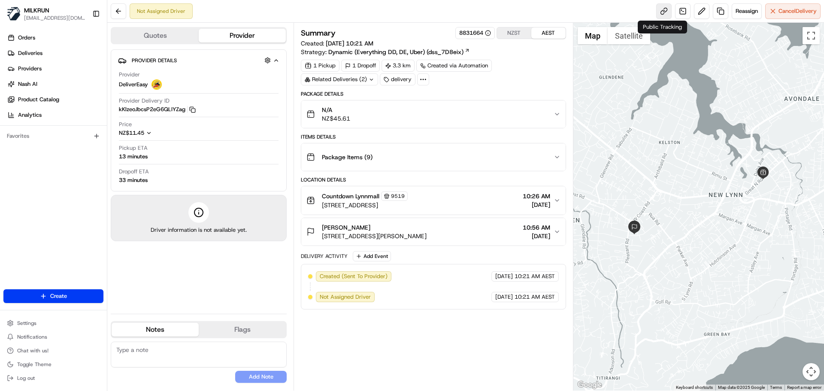
click at [668, 15] on link at bounding box center [663, 10] width 15 height 15
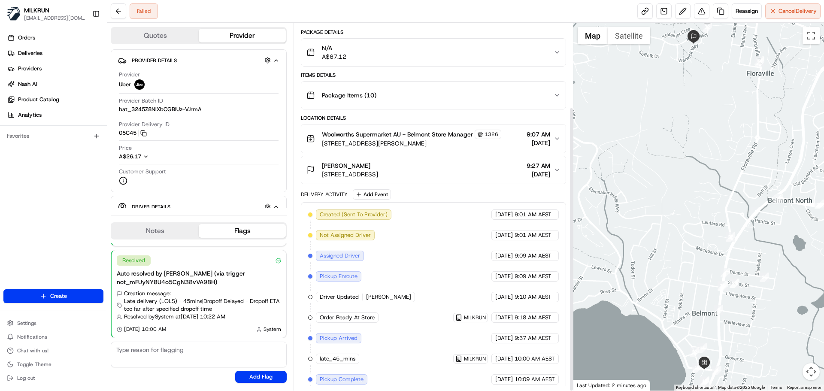
scroll to position [109, 0]
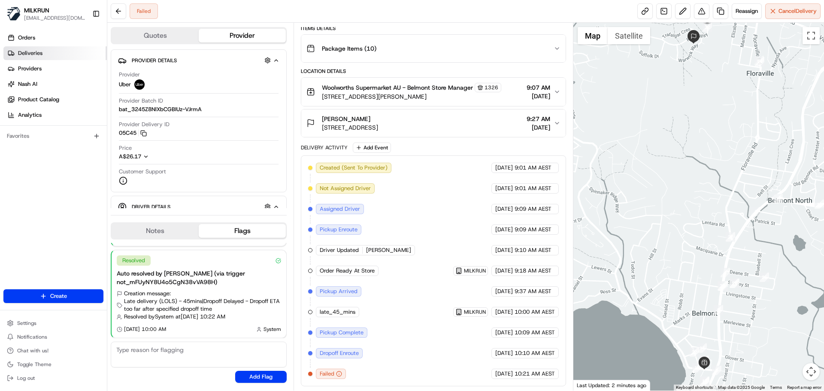
click at [30, 58] on link "Deliveries" at bounding box center [54, 53] width 103 height 14
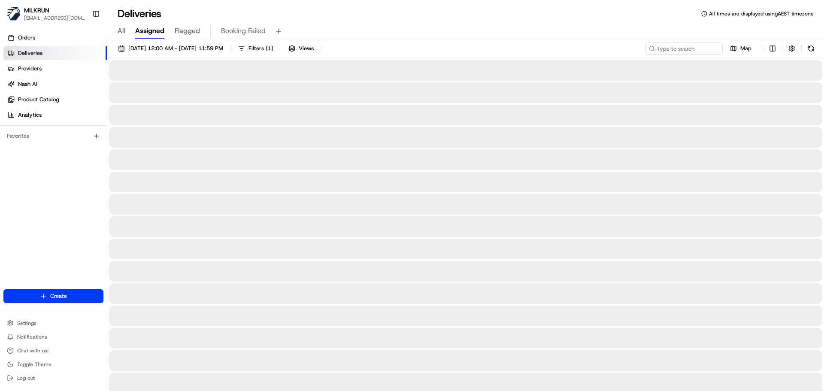
click at [121, 28] on span "All" at bounding box center [121, 31] width 7 height 10
click at [139, 51] on span "[DATE] 12:00 AM - [DATE] 11:59 PM" at bounding box center [175, 49] width 95 height 8
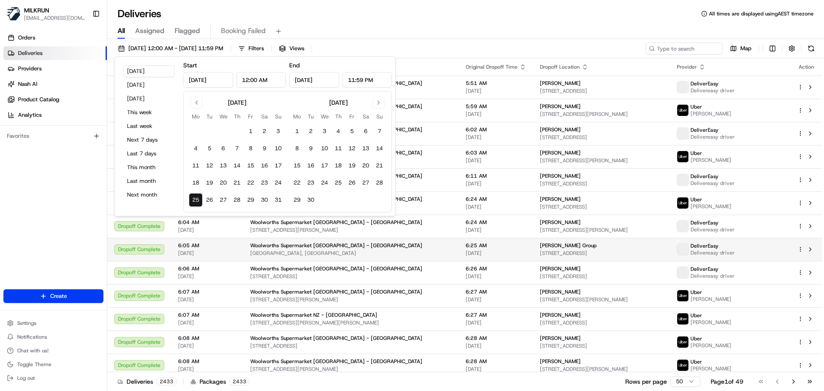
type input "[DATE]"
type input "12:00 AM"
type input "[DATE]"
type input "11:59 PM"
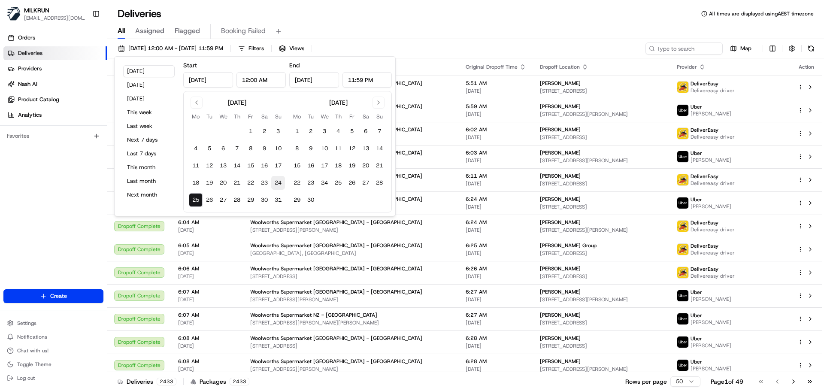
click at [278, 185] on button "24" at bounding box center [278, 183] width 14 height 14
type input "[DATE]"
type input "Aug 24, 2025"
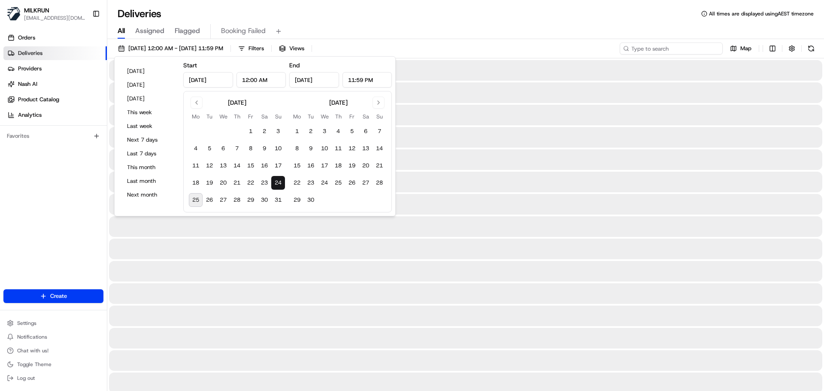
click at [703, 43] on input at bounding box center [671, 48] width 103 height 12
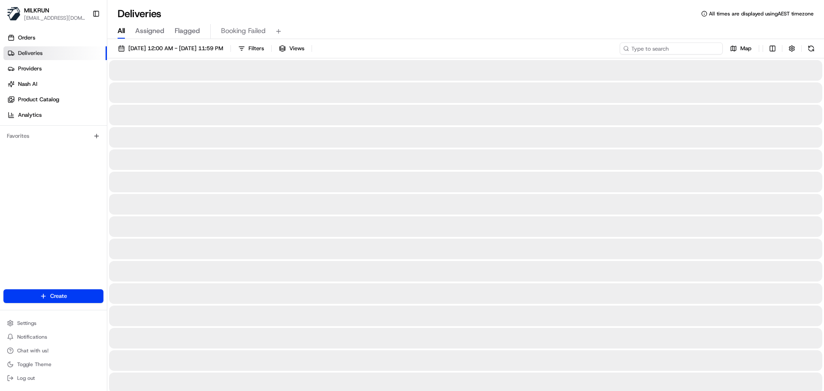
paste input "mandy leigh"
type input "mandy leigh"
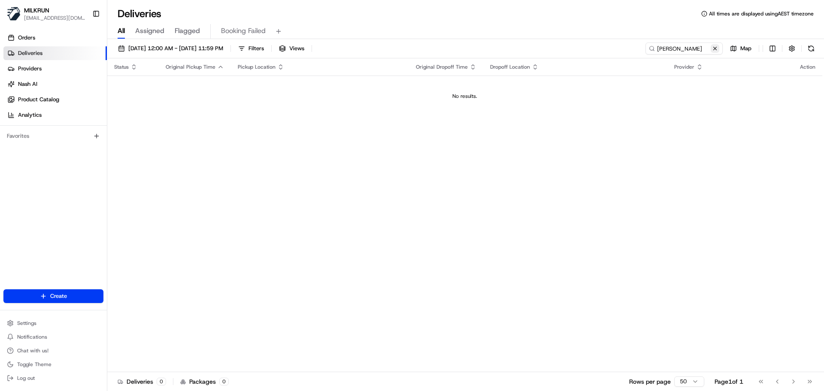
click at [717, 51] on button at bounding box center [715, 48] width 9 height 9
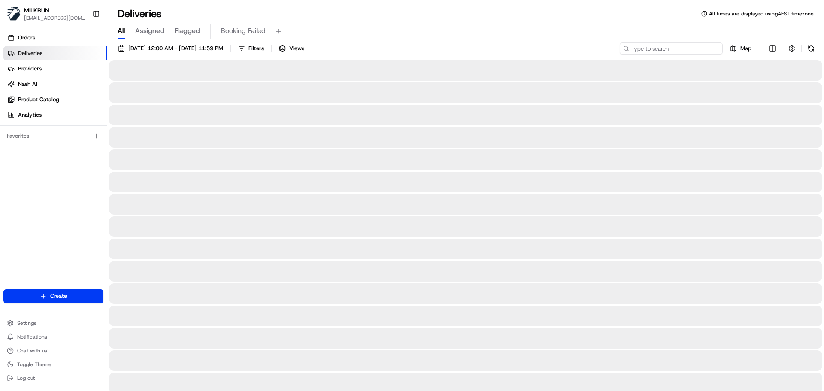
click at [671, 46] on input at bounding box center [671, 48] width 103 height 12
paste input "amanda griffin"
type input "amanda griffin"
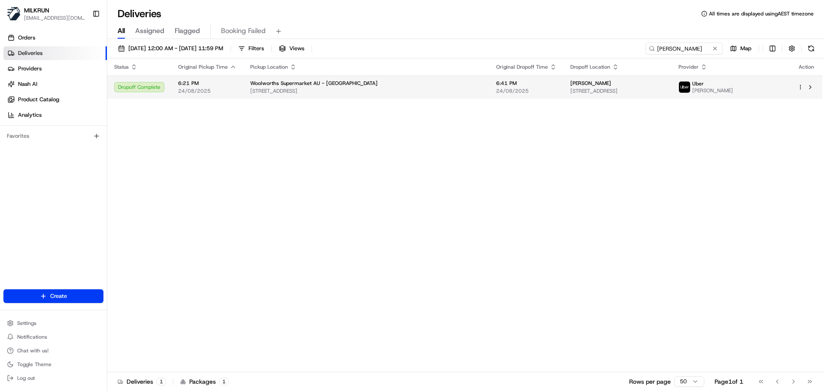
click at [414, 87] on div "Woolworths Supermarket AU - Bateau Bay" at bounding box center [366, 83] width 232 height 7
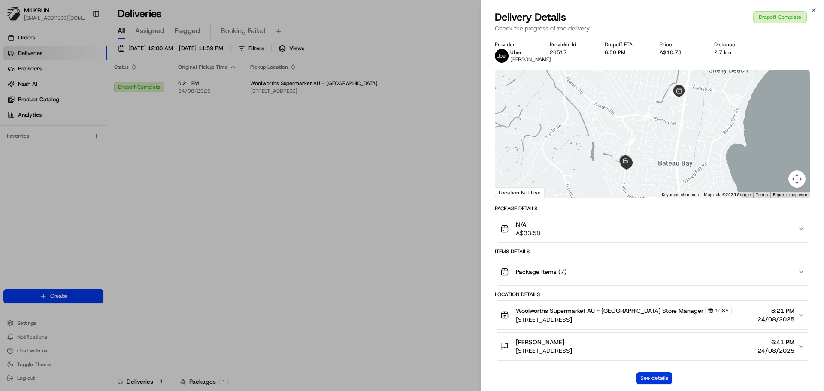
click at [656, 379] on button "See details" at bounding box center [654, 378] width 36 height 12
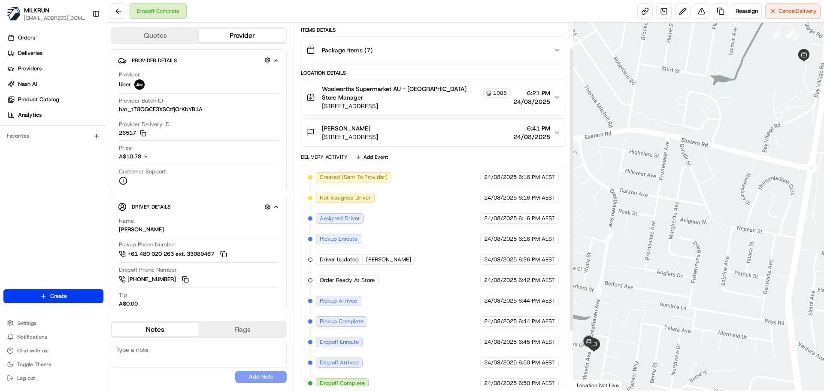
scroll to position [109, 0]
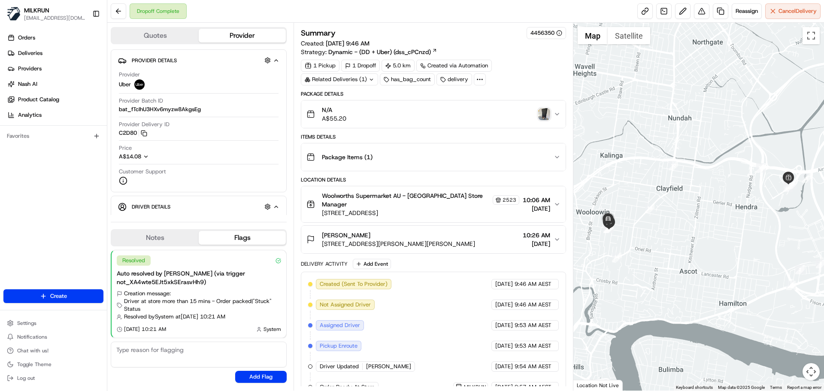
scroll to position [116, 0]
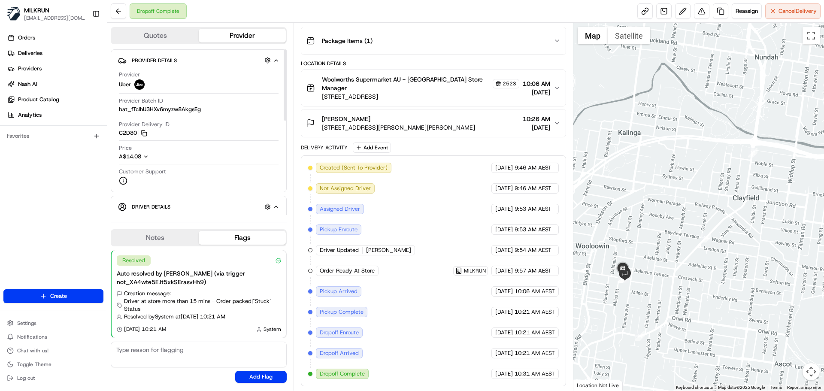
drag, startPoint x: 523, startPoint y: 102, endPoint x: 280, endPoint y: 148, distance: 247.2
click at [280, 148] on div "Quotes Provider Provider Details Hidden ( 3 ) Provider Uber Provider Batch ID b…" at bounding box center [340, 207] width 466 height 368
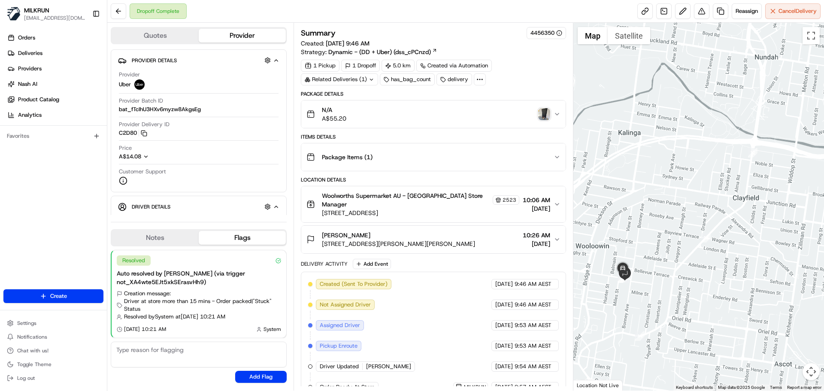
click at [547, 119] on img "button" at bounding box center [544, 114] width 12 height 12
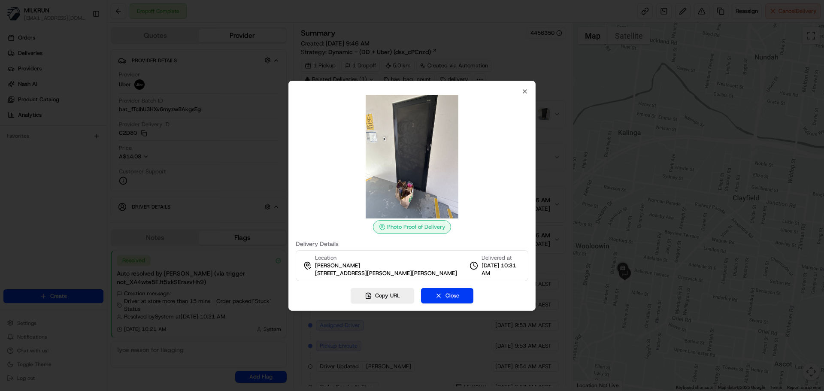
click at [521, 91] on div "Photo Proof of Delivery Delivery Details Location [PERSON_NAME] [STREET_ADDRESS…" at bounding box center [412, 184] width 233 height 193
click at [525, 91] on icon "button" at bounding box center [524, 91] width 3 height 3
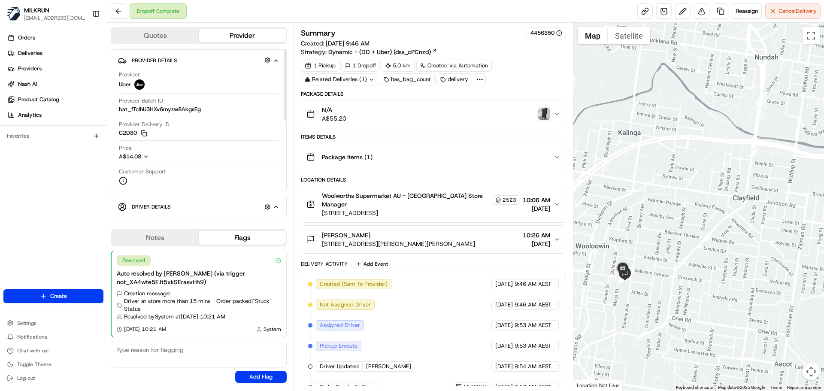
drag, startPoint x: 285, startPoint y: 136, endPoint x: 283, endPoint y: 107, distance: 28.8
click at [284, 107] on div at bounding box center [285, 84] width 3 height 71
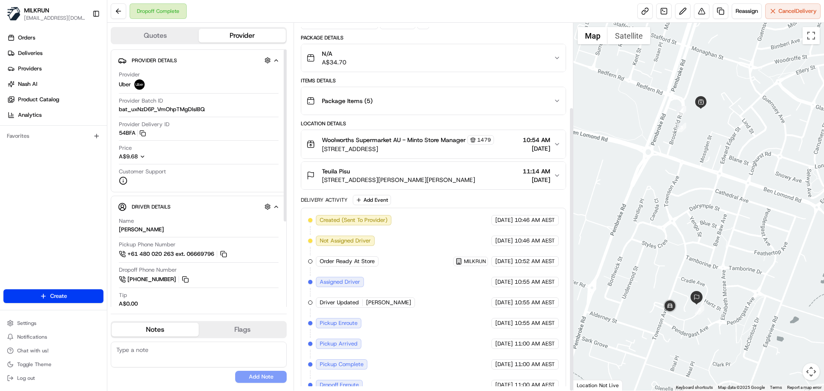
scroll to position [109, 0]
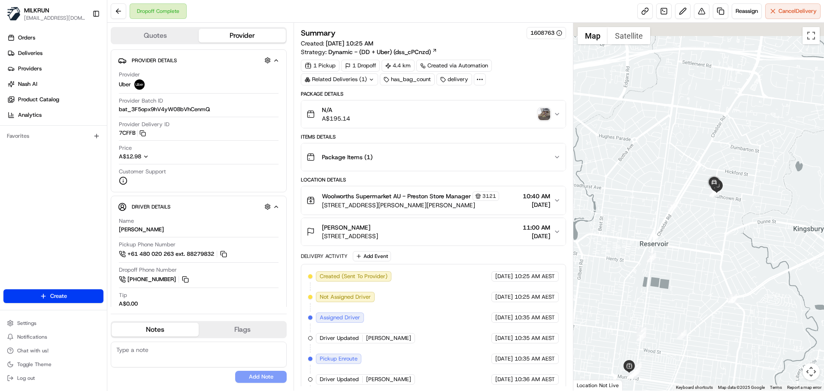
drag, startPoint x: 718, startPoint y: 200, endPoint x: 717, endPoint y: 245, distance: 45.1
click at [717, 245] on div at bounding box center [698, 207] width 251 height 368
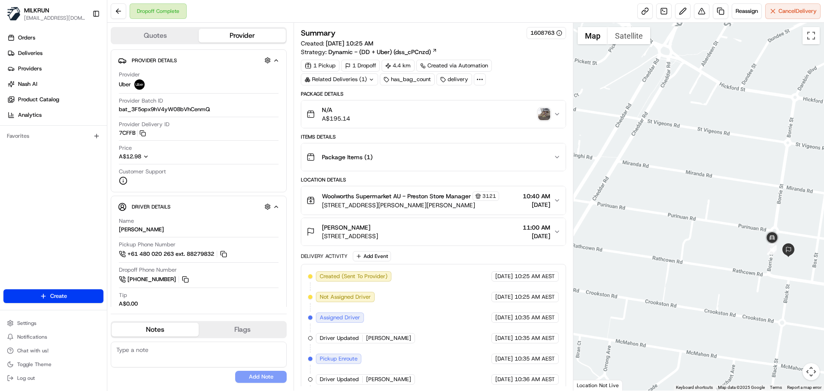
drag, startPoint x: 785, startPoint y: 206, endPoint x: 702, endPoint y: 269, distance: 104.5
click at [702, 269] on div at bounding box center [698, 207] width 251 height 368
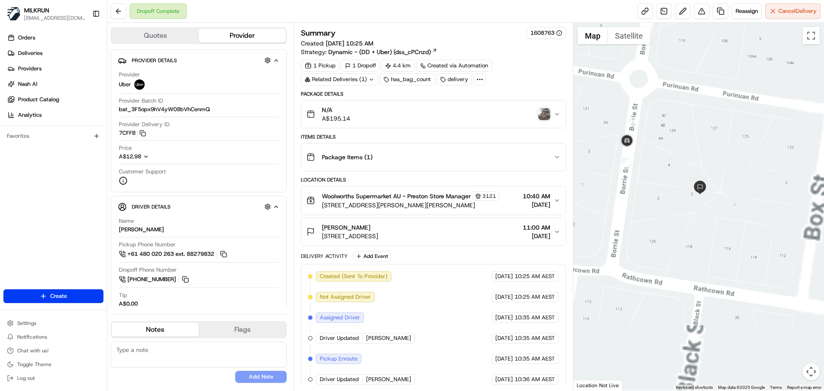
drag, startPoint x: 703, startPoint y: 305, endPoint x: 634, endPoint y: 79, distance: 236.4
click at [634, 79] on div at bounding box center [698, 207] width 251 height 368
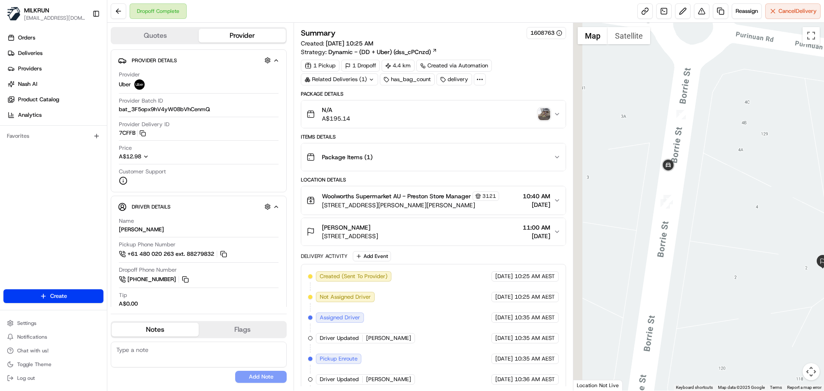
drag, startPoint x: 642, startPoint y: 145, endPoint x: 712, endPoint y: 184, distance: 80.1
click at [712, 184] on div at bounding box center [698, 207] width 251 height 368
